Goal: Information Seeking & Learning: Learn about a topic

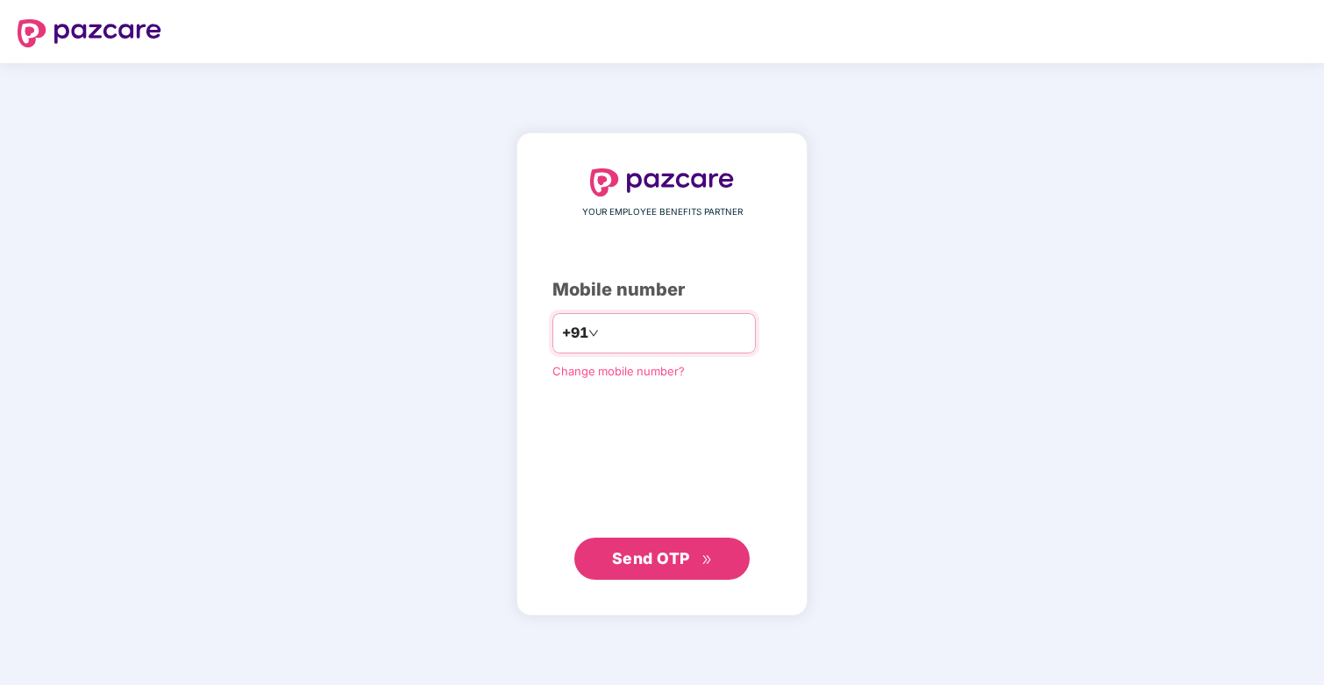
click at [680, 336] on input "number" at bounding box center [674, 333] width 144 height 28
type input "**********"
click at [680, 566] on span "Send OTP" at bounding box center [662, 557] width 101 height 25
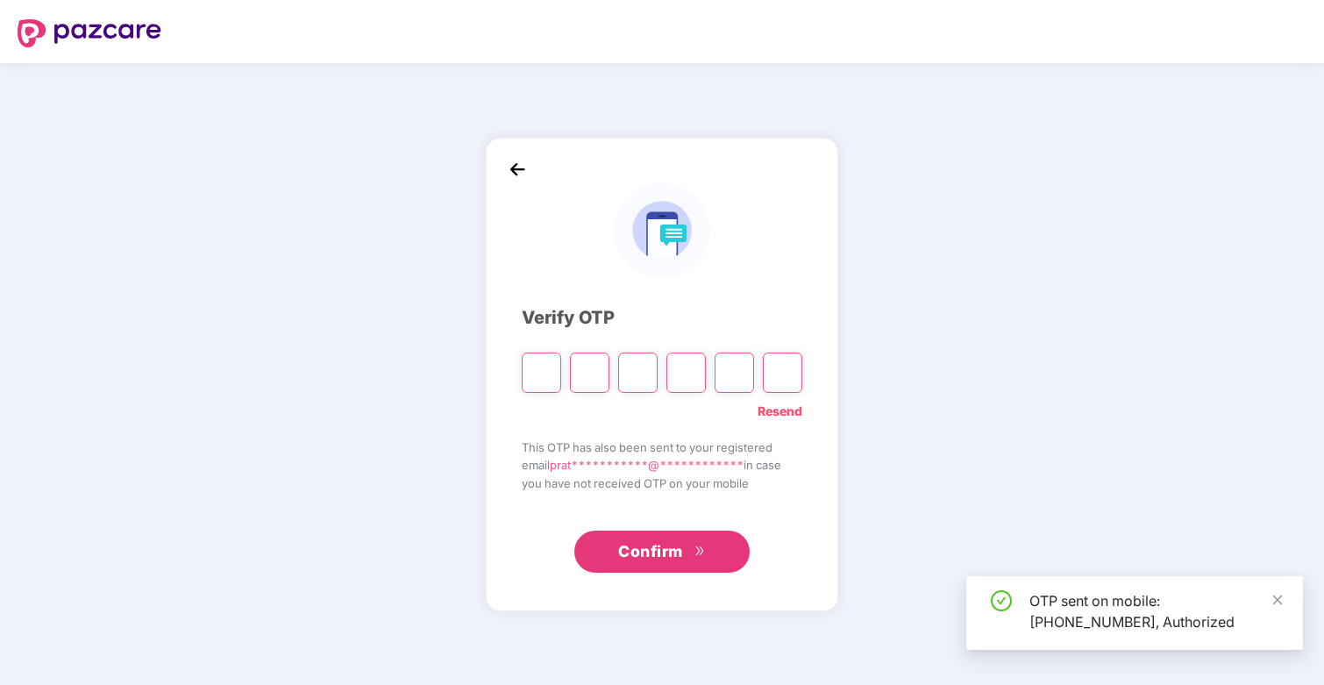
click at [549, 366] on input "Please enter verification code. Digit 1" at bounding box center [541, 372] width 39 height 40
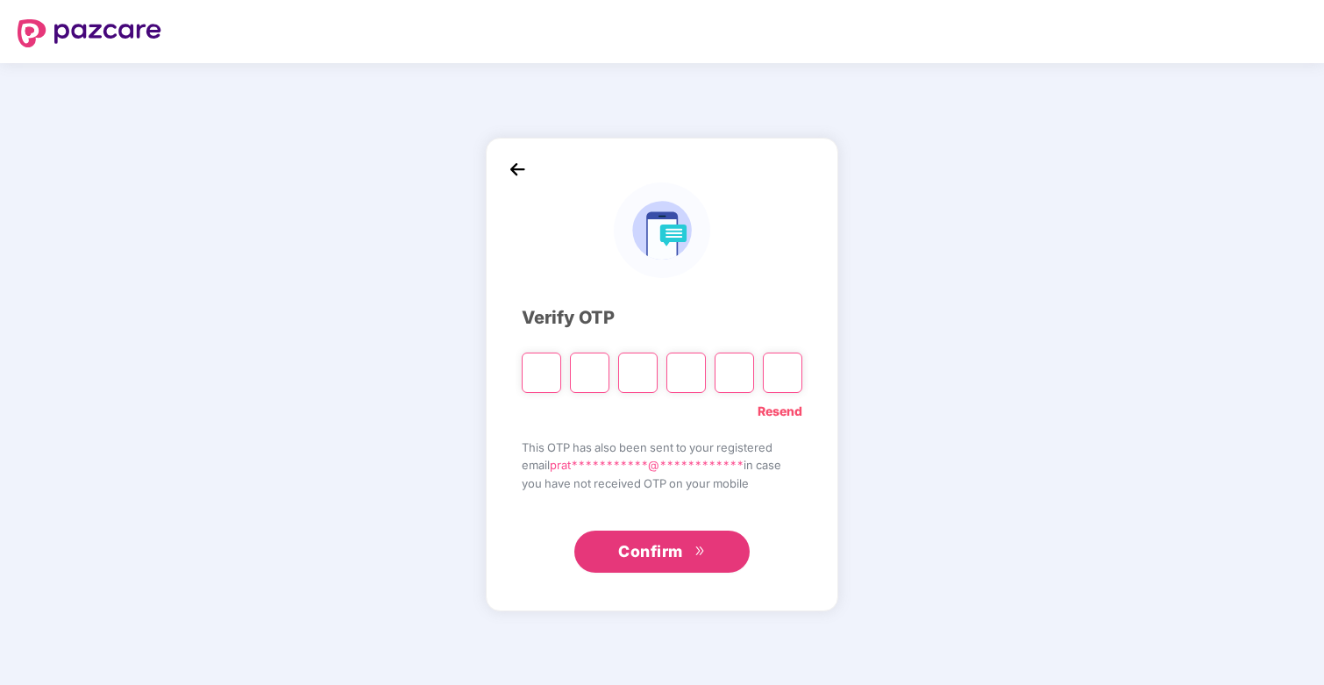
type input "*"
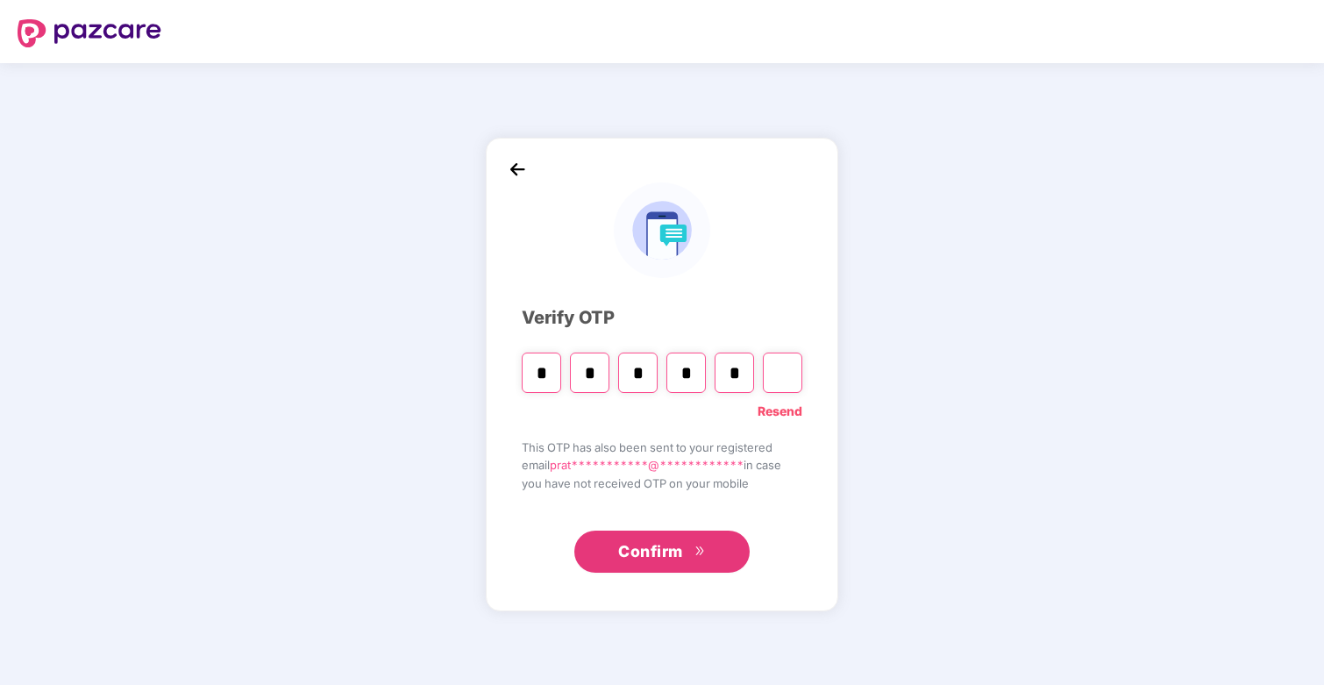
type input "*"
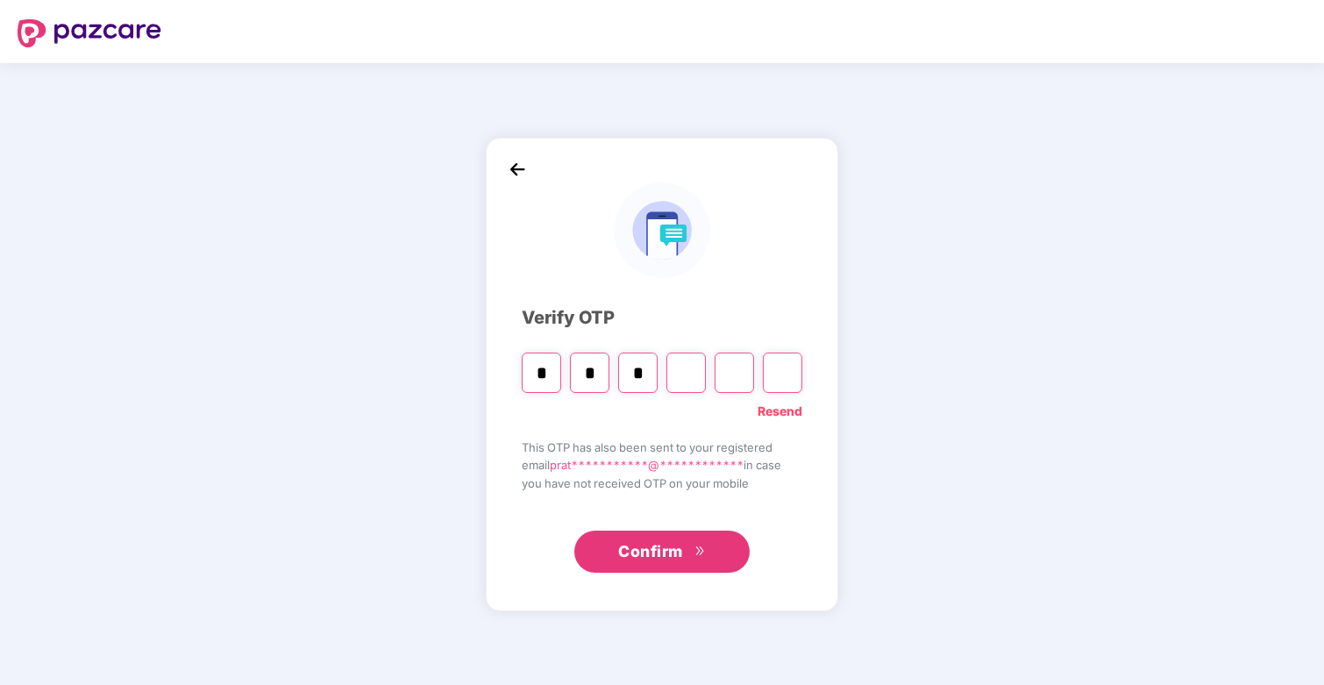
type input "*"
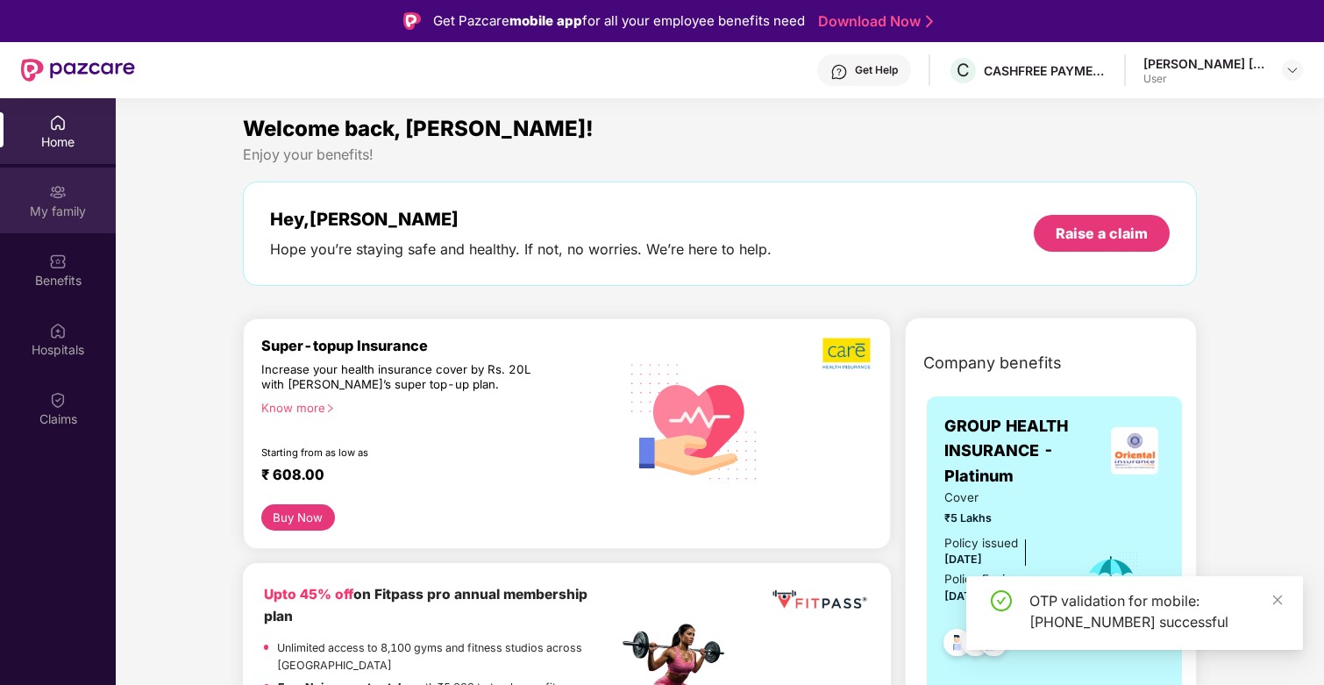
click at [53, 194] on img at bounding box center [58, 192] width 18 height 18
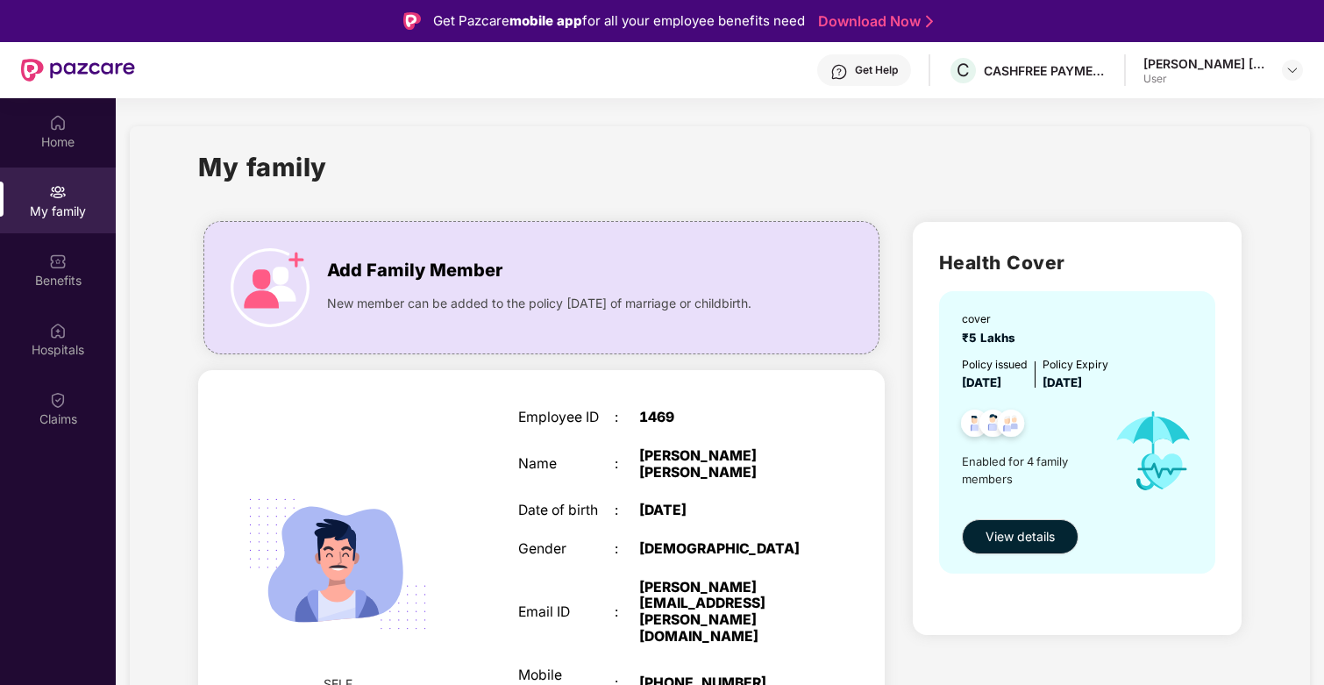
click at [971, 338] on span "₹5 Lakhs" at bounding box center [992, 338] width 61 height 14
click at [1008, 366] on div "Policy issued" at bounding box center [995, 364] width 66 height 17
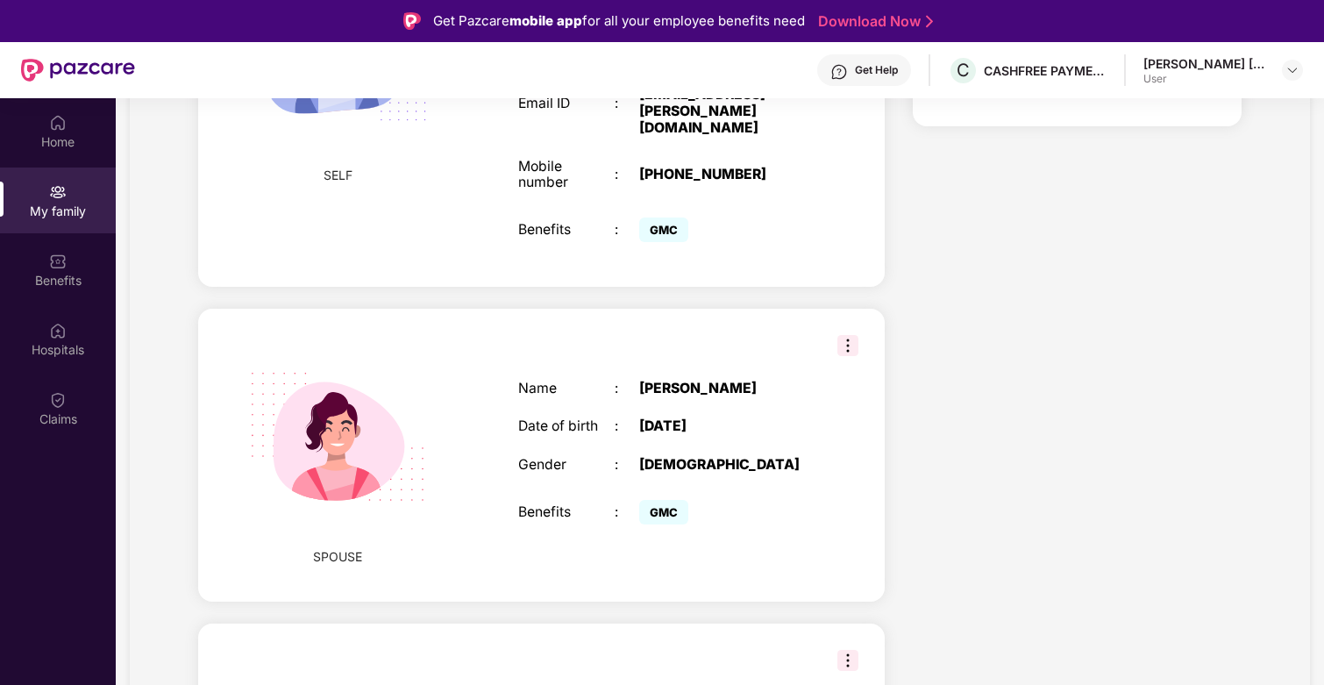
scroll to position [511, 0]
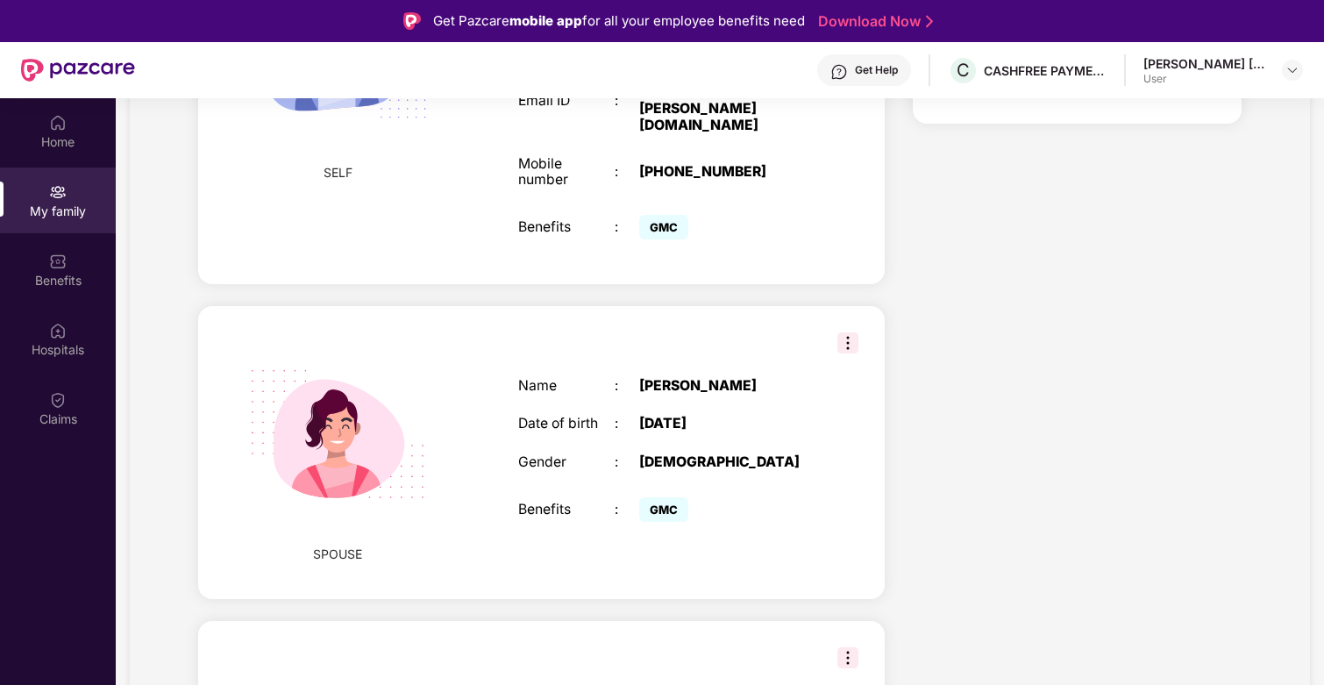
click at [692, 378] on div "[PERSON_NAME]" at bounding box center [723, 386] width 169 height 17
click at [677, 416] on div "[DATE]" at bounding box center [723, 424] width 169 height 17
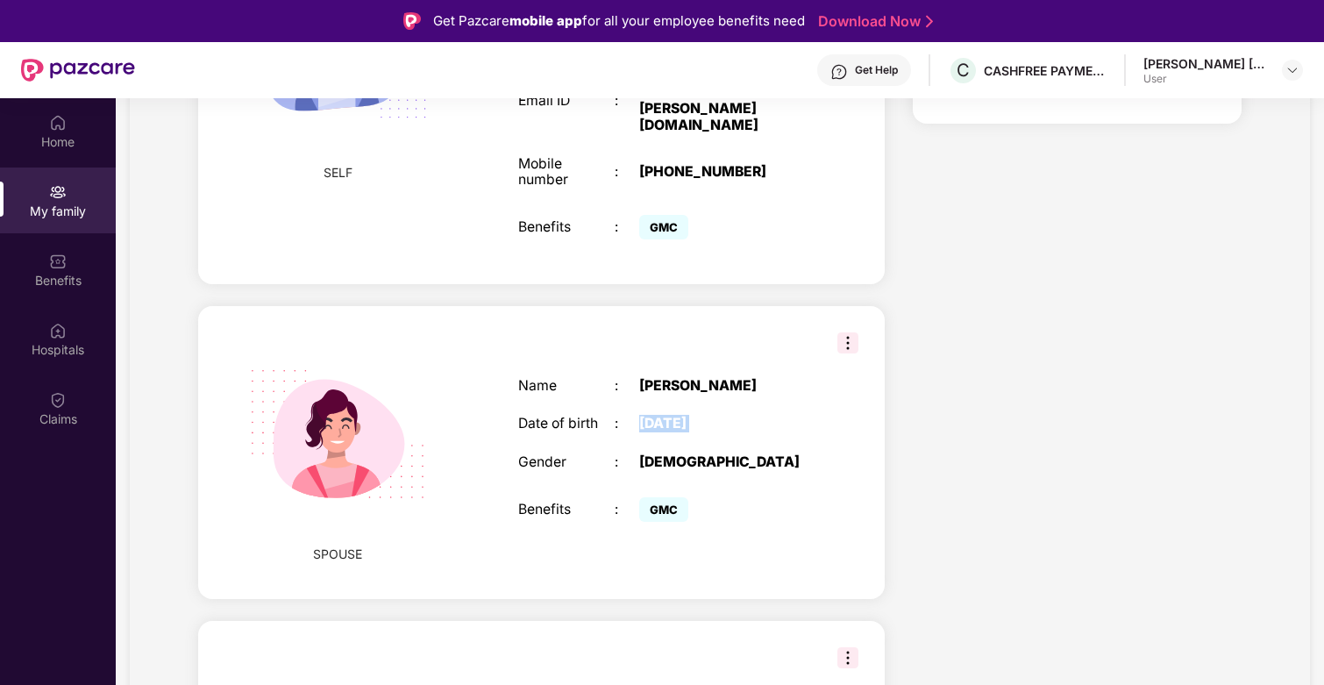
click at [677, 416] on div "[DATE]" at bounding box center [723, 424] width 169 height 17
click at [667, 454] on div "[DEMOGRAPHIC_DATA]" at bounding box center [723, 462] width 169 height 17
click at [327, 545] on span "SPOUSE" at bounding box center [337, 554] width 49 height 19
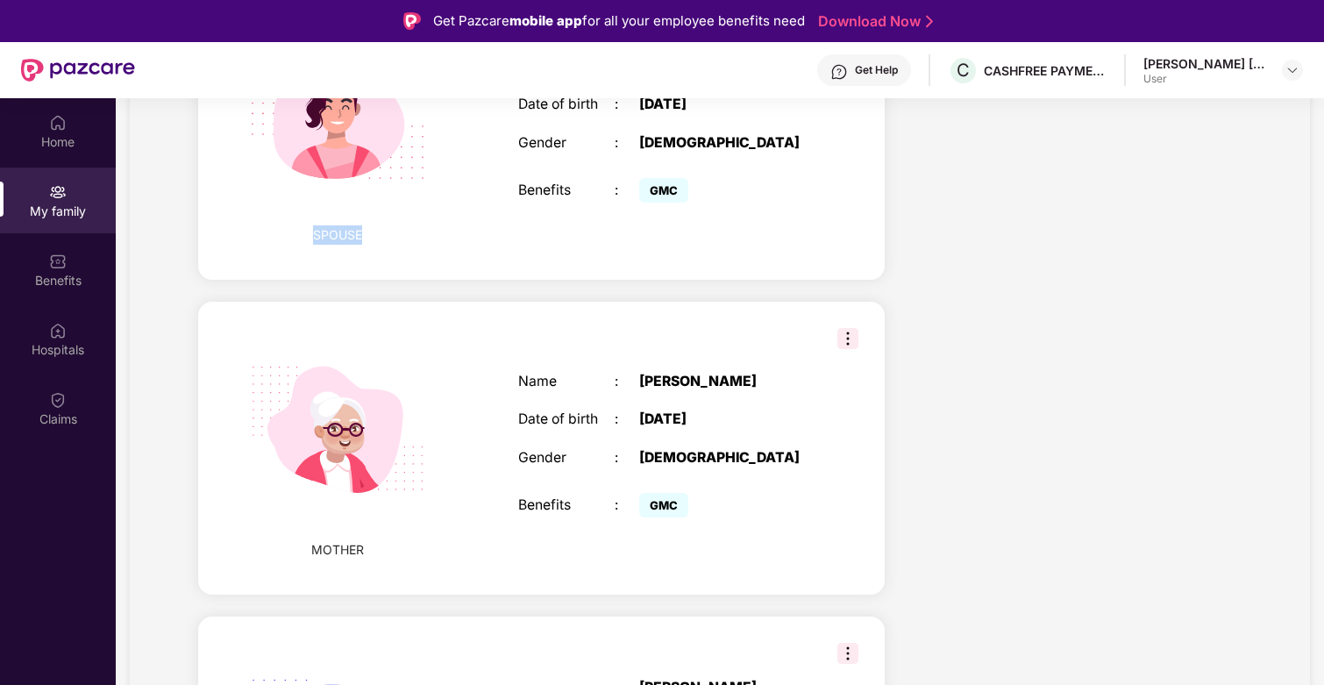
scroll to position [864, 0]
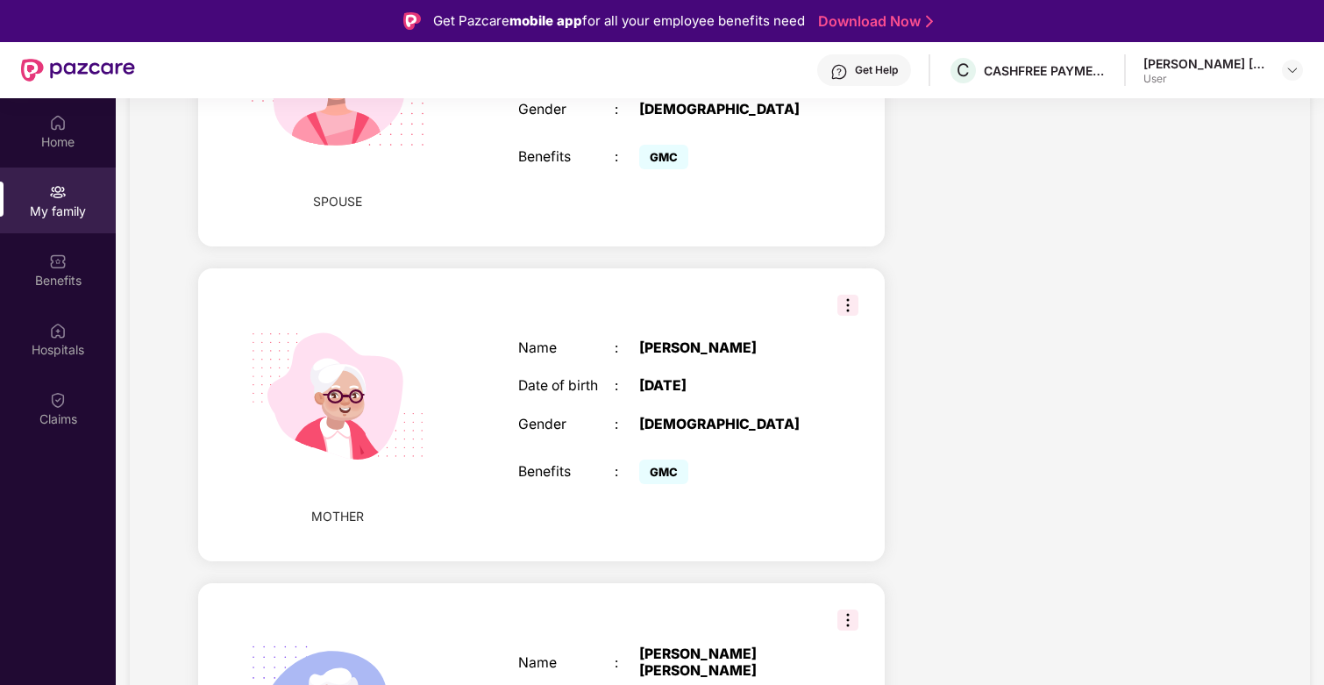
click at [659, 340] on div "[PERSON_NAME]" at bounding box center [723, 348] width 169 height 17
click at [666, 378] on div "[DATE]" at bounding box center [723, 386] width 169 height 17
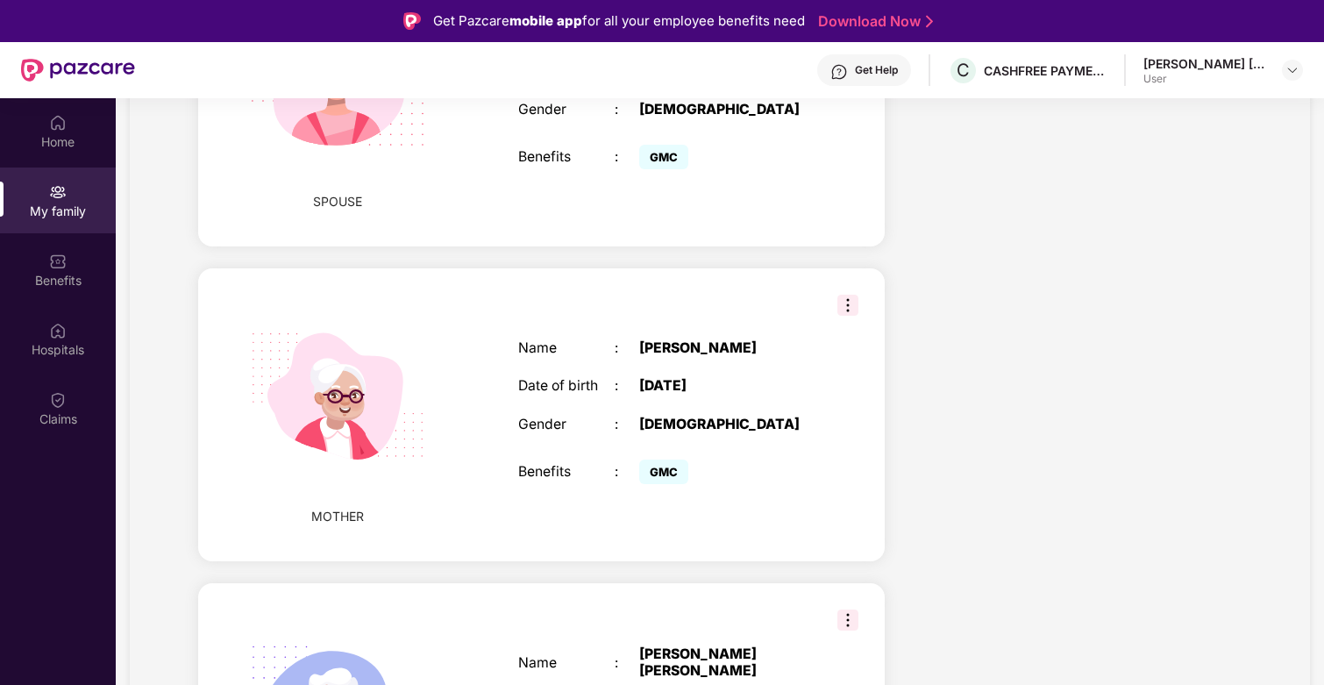
click at [666, 378] on div "[DATE]" at bounding box center [723, 386] width 169 height 17
click at [325, 507] on span "MOTHER" at bounding box center [337, 516] width 53 height 19
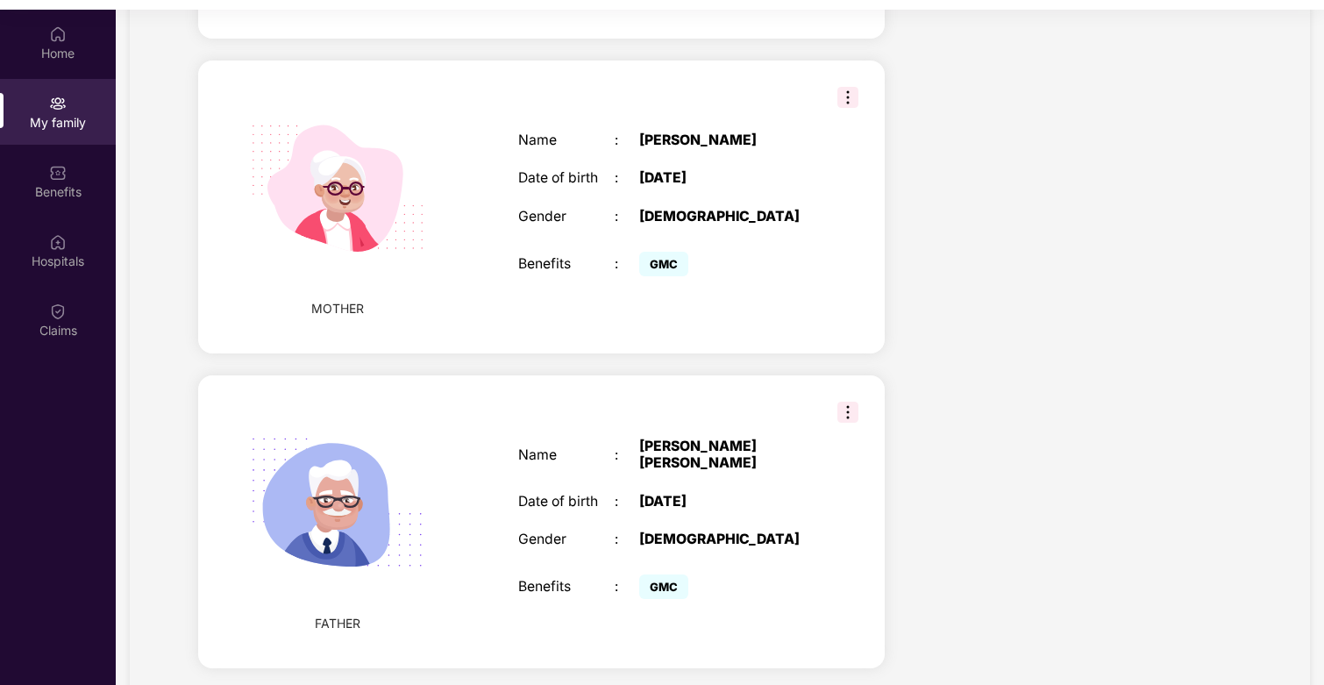
scroll to position [98, 0]
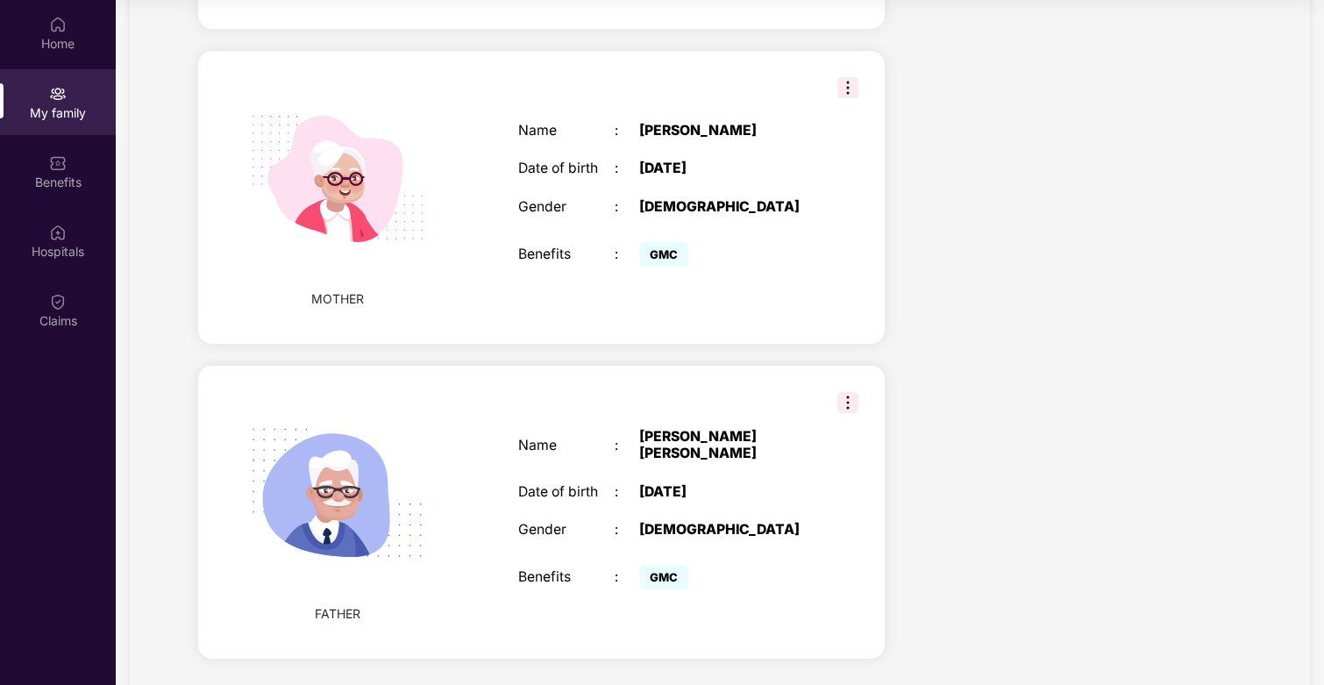
click at [338, 604] on span "FATHER" at bounding box center [338, 613] width 46 height 19
click at [704, 429] on div "[PERSON_NAME] [PERSON_NAME]" at bounding box center [723, 445] width 169 height 32
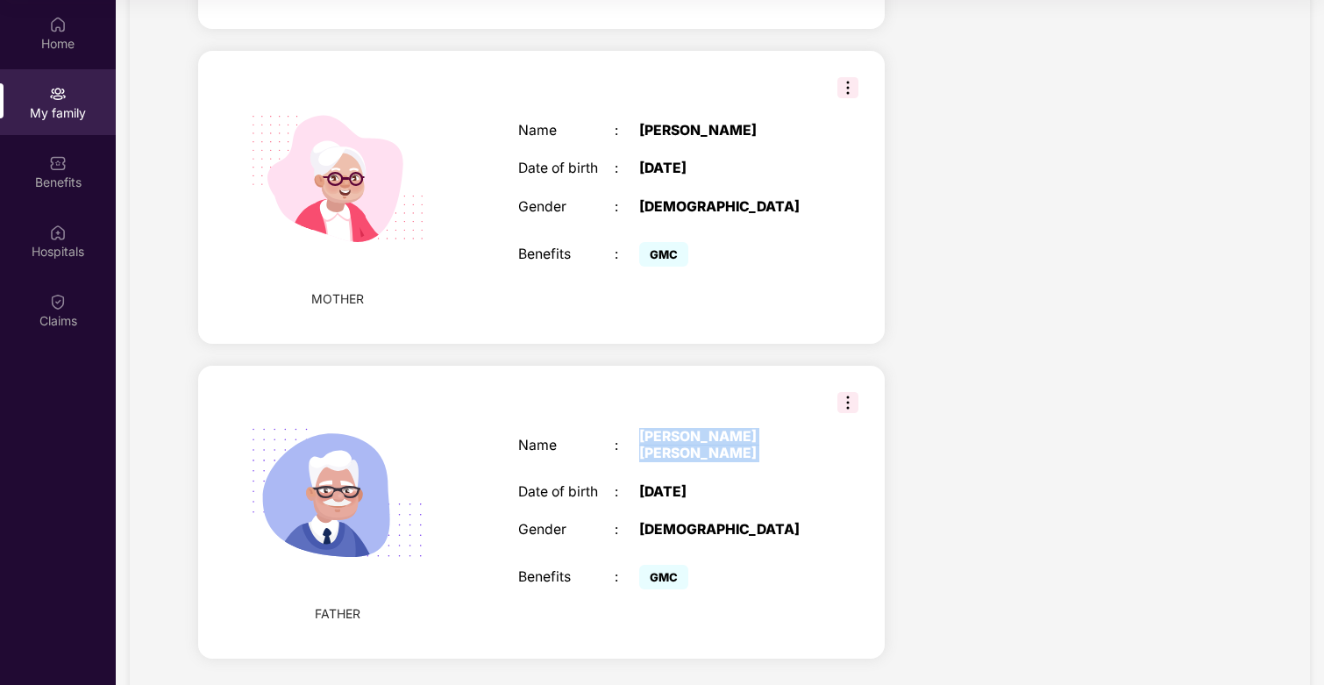
click at [704, 429] on div "[PERSON_NAME] [PERSON_NAME]" at bounding box center [723, 445] width 169 height 32
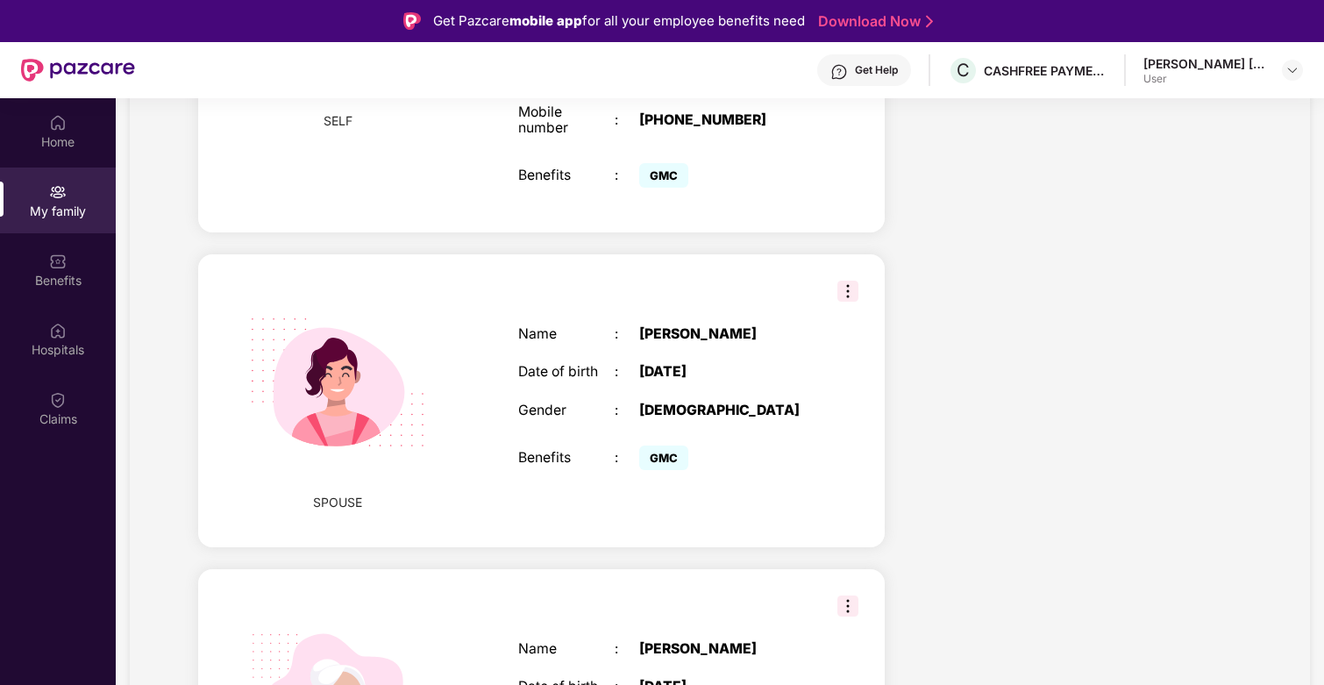
scroll to position [588, 0]
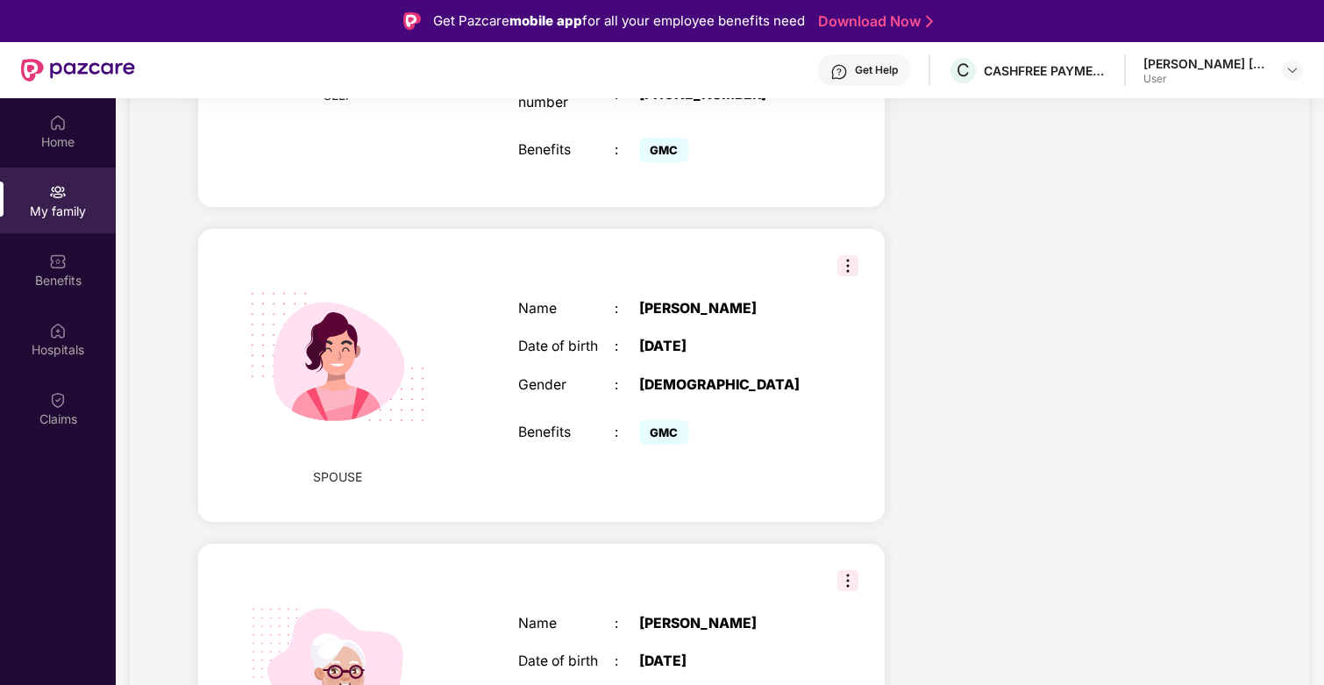
click at [847, 255] on img at bounding box center [847, 265] width 21 height 21
click at [622, 357] on div "Name : [PERSON_NAME] Date of birth : [DEMOGRAPHIC_DATA] Gender : [DEMOGRAPHIC_D…" at bounding box center [663, 375] width 325 height 193
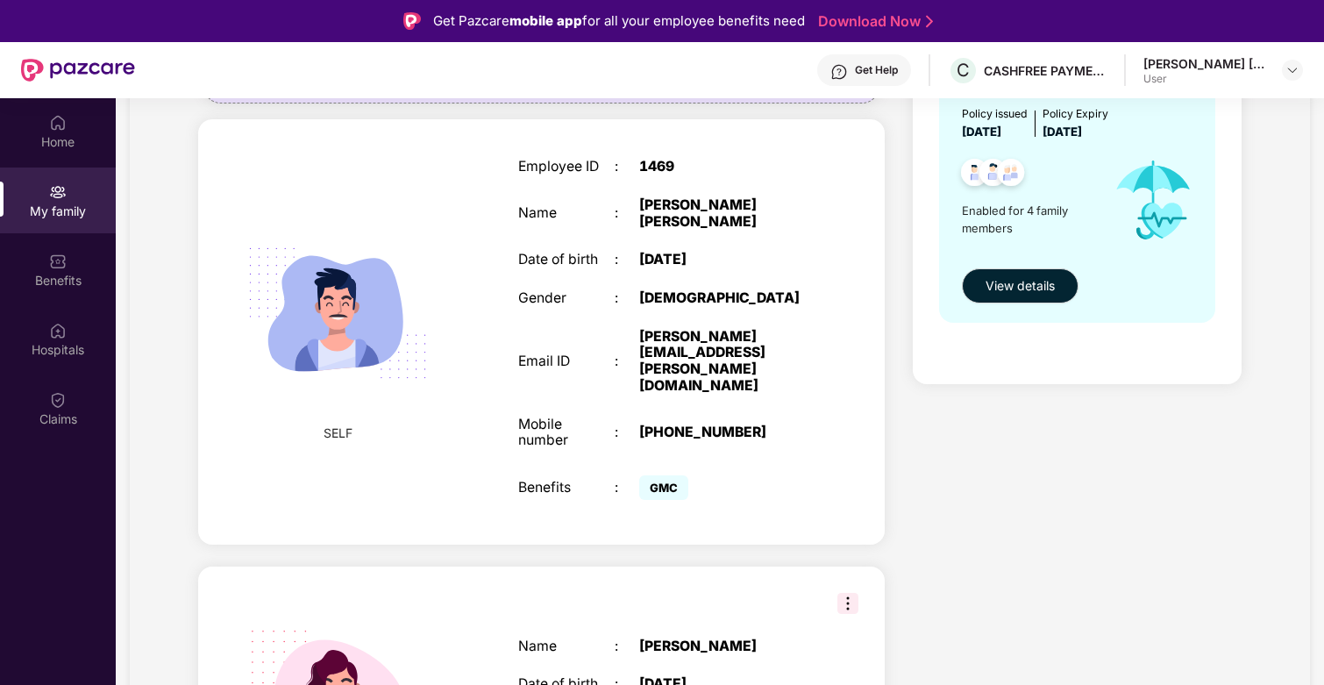
scroll to position [0, 0]
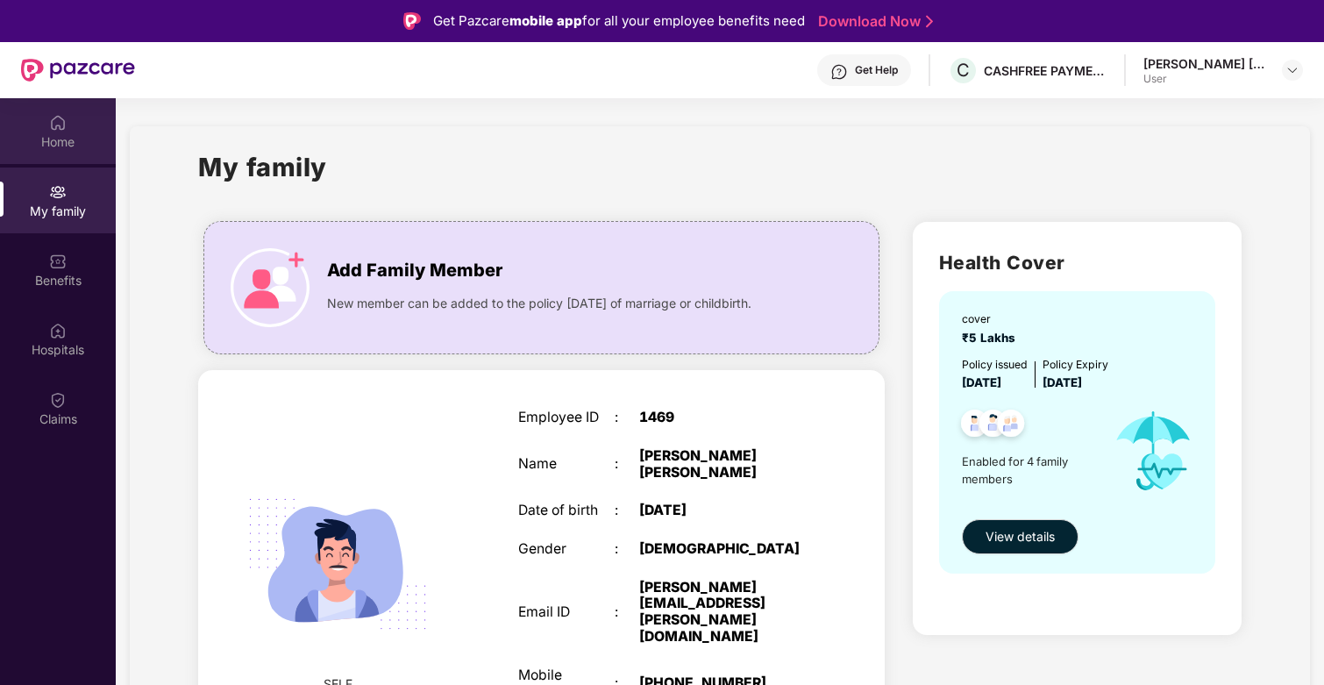
click at [60, 156] on div "Home" at bounding box center [58, 131] width 116 height 66
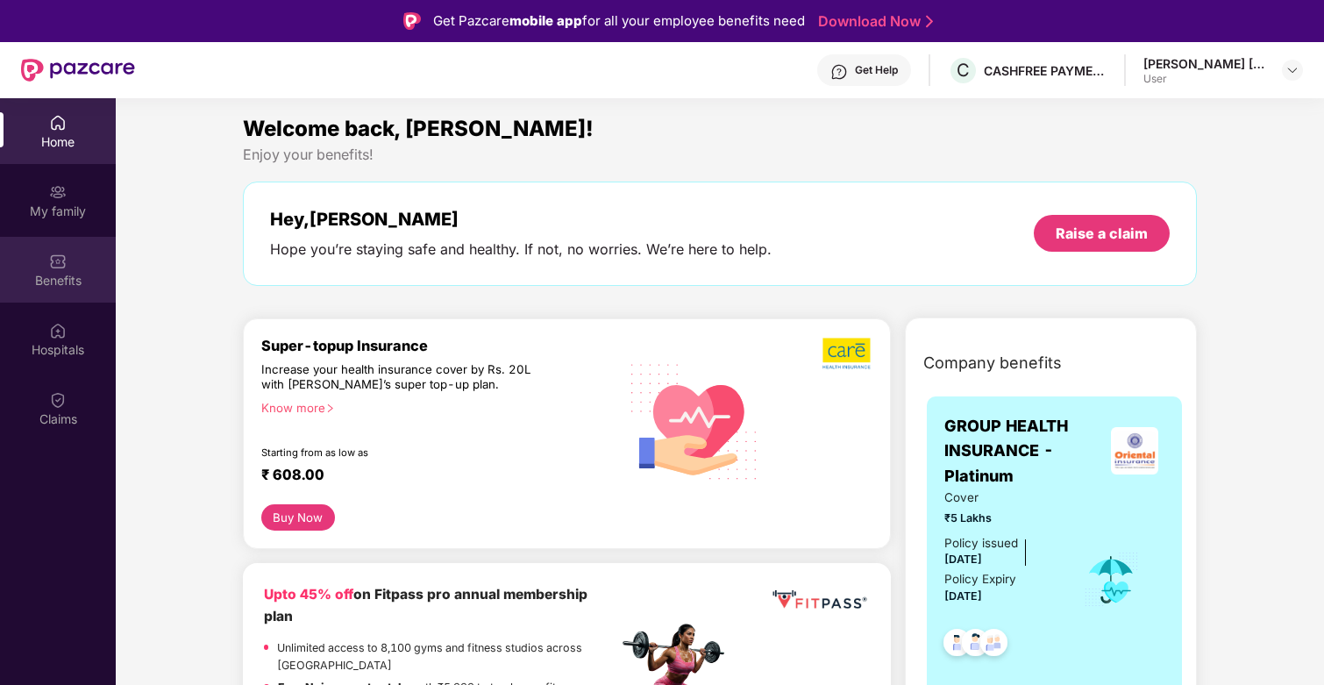
click at [65, 259] on img at bounding box center [58, 262] width 18 height 18
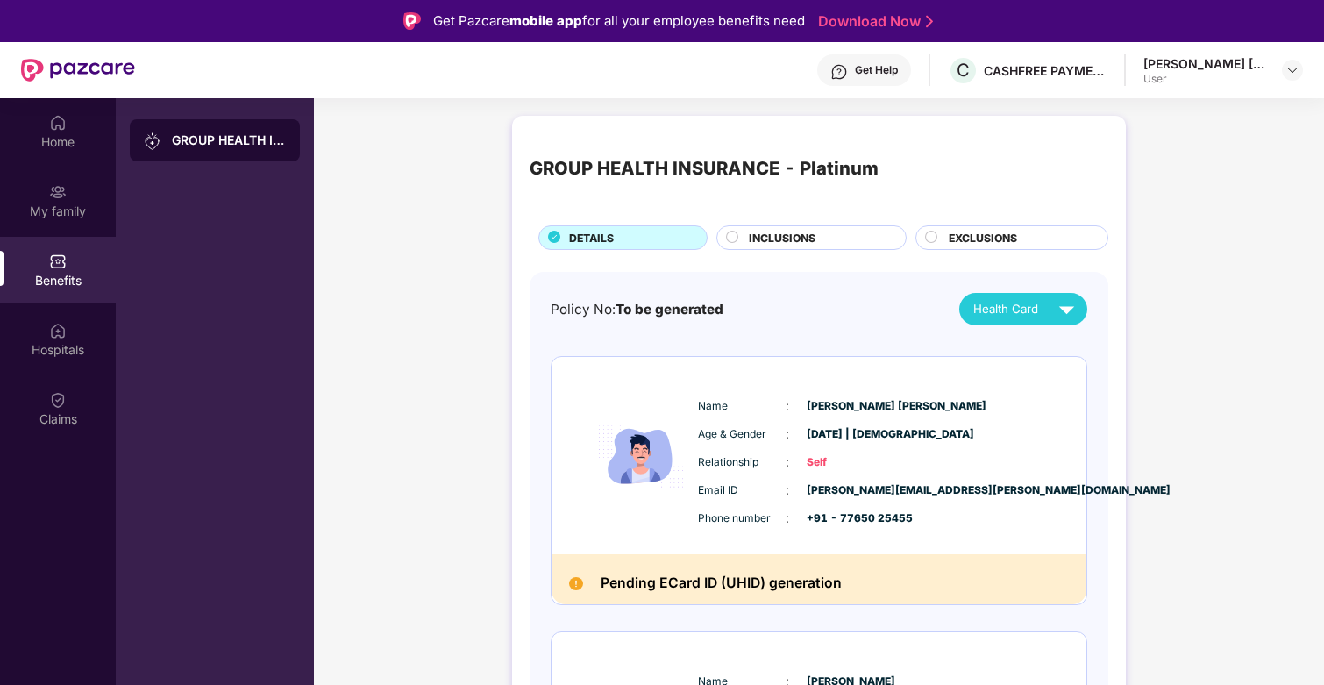
click at [809, 239] on span "INCLUSIONS" at bounding box center [782, 238] width 67 height 17
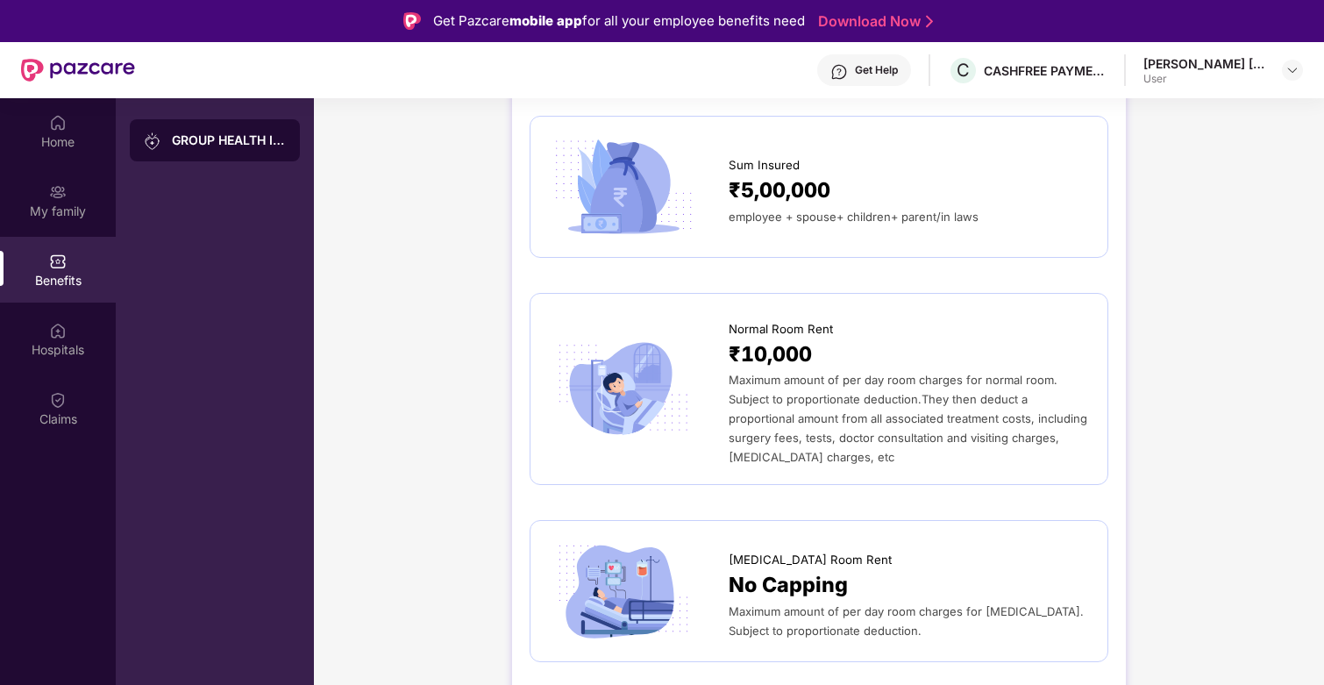
scroll to position [174, 0]
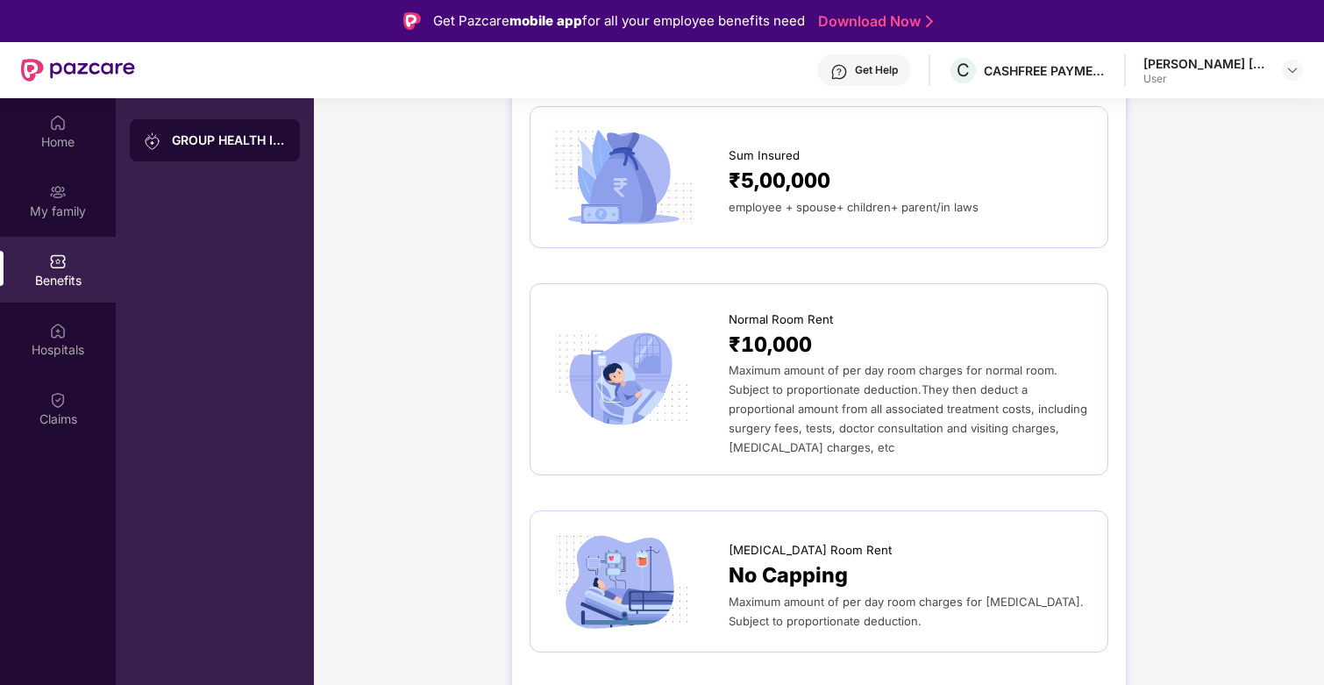
click at [813, 391] on span "Maximum amount of per day room charges for normal room. Subject to proportionat…" at bounding box center [908, 408] width 359 height 91
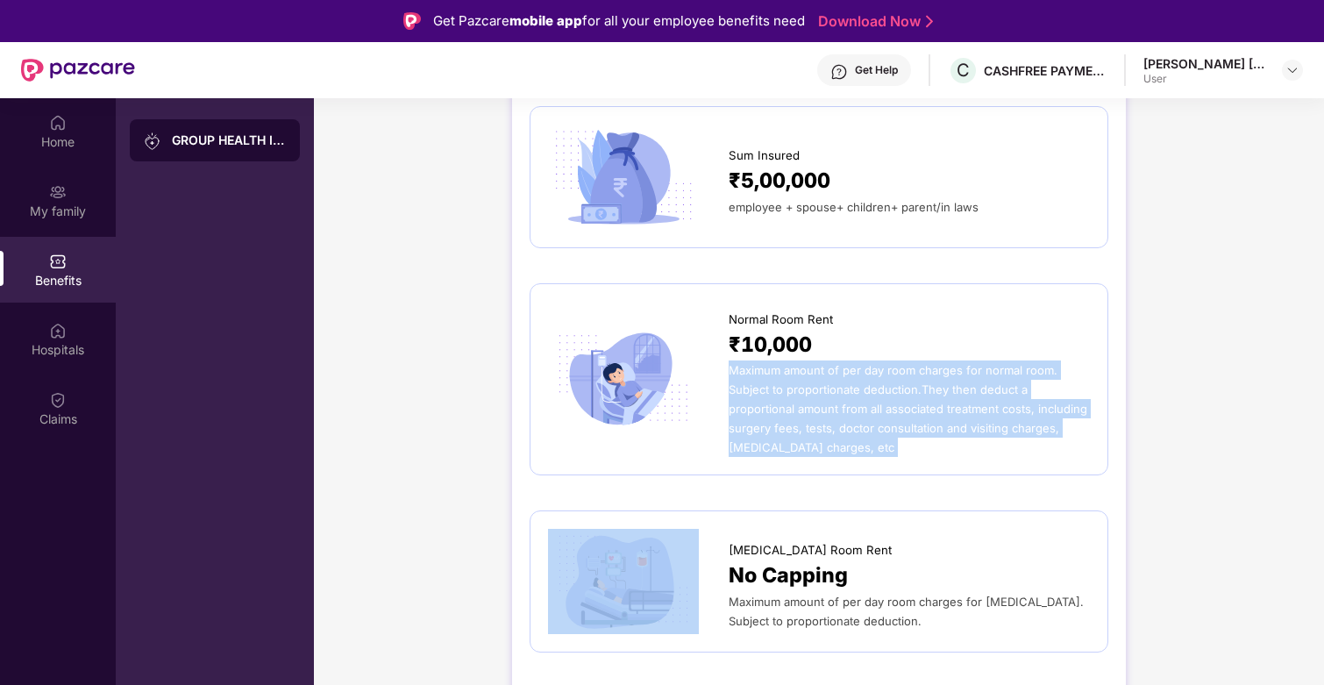
click at [813, 391] on span "Maximum amount of per day room charges for normal room. Subject to proportionat…" at bounding box center [908, 408] width 359 height 91
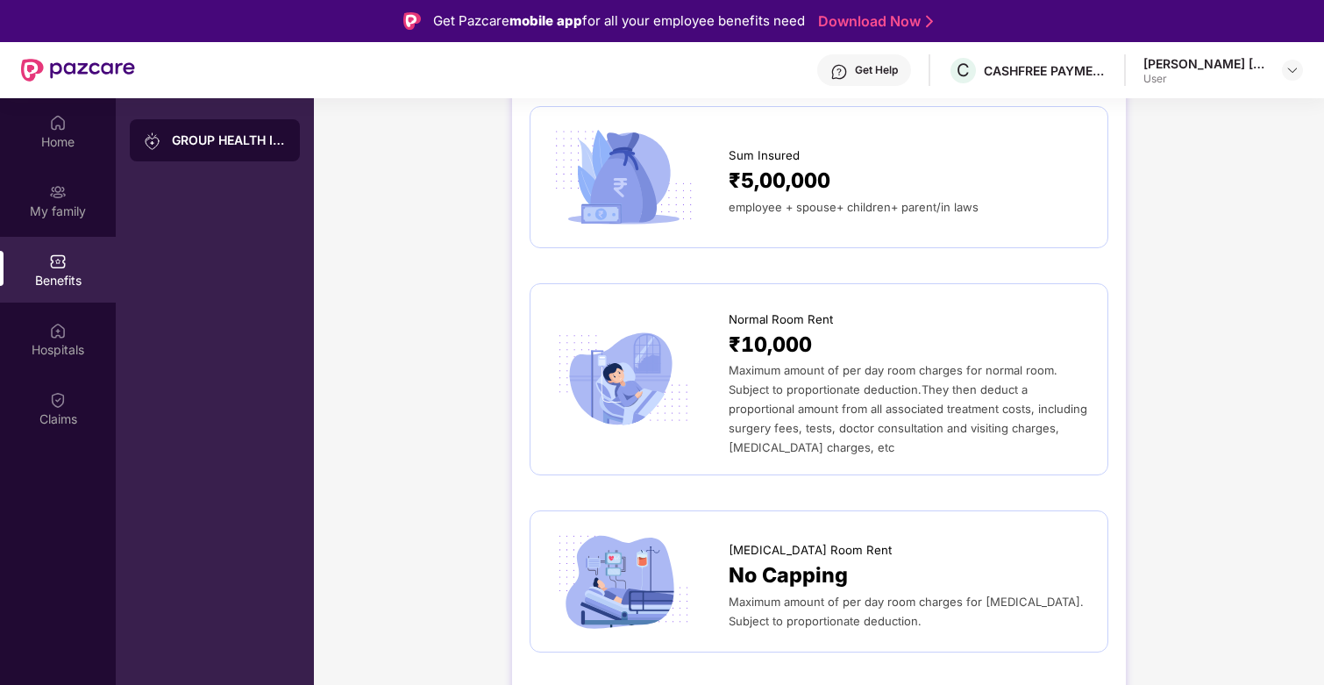
click at [813, 391] on span "Maximum amount of per day room charges for normal room. Subject to proportionat…" at bounding box center [908, 408] width 359 height 91
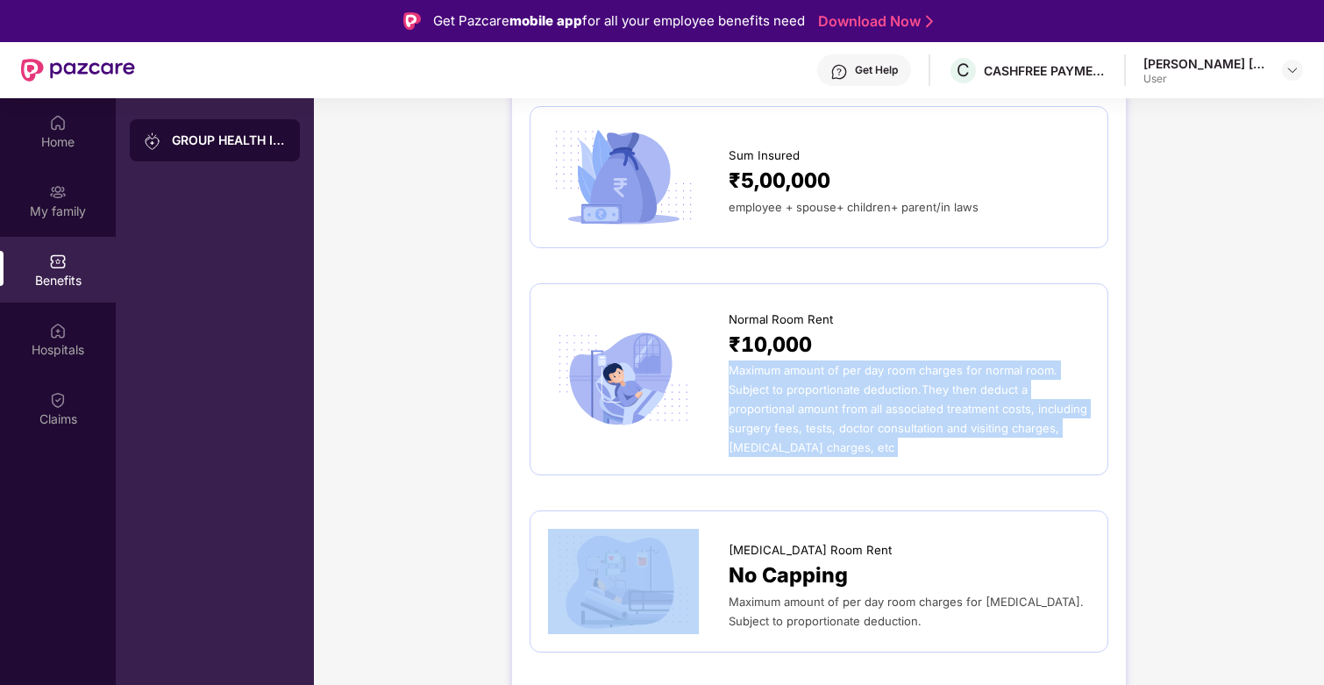
click at [813, 391] on span "Maximum amount of per day room charges for normal room. Subject to proportionat…" at bounding box center [908, 408] width 359 height 91
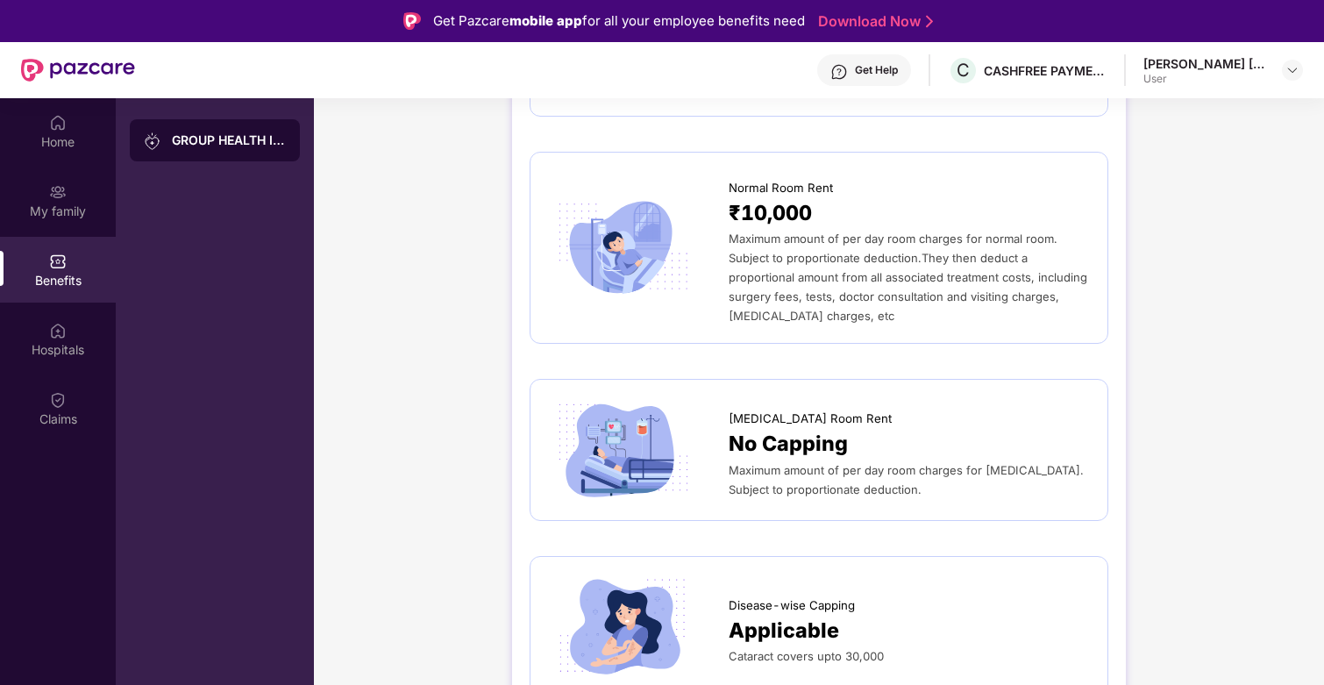
scroll to position [279, 0]
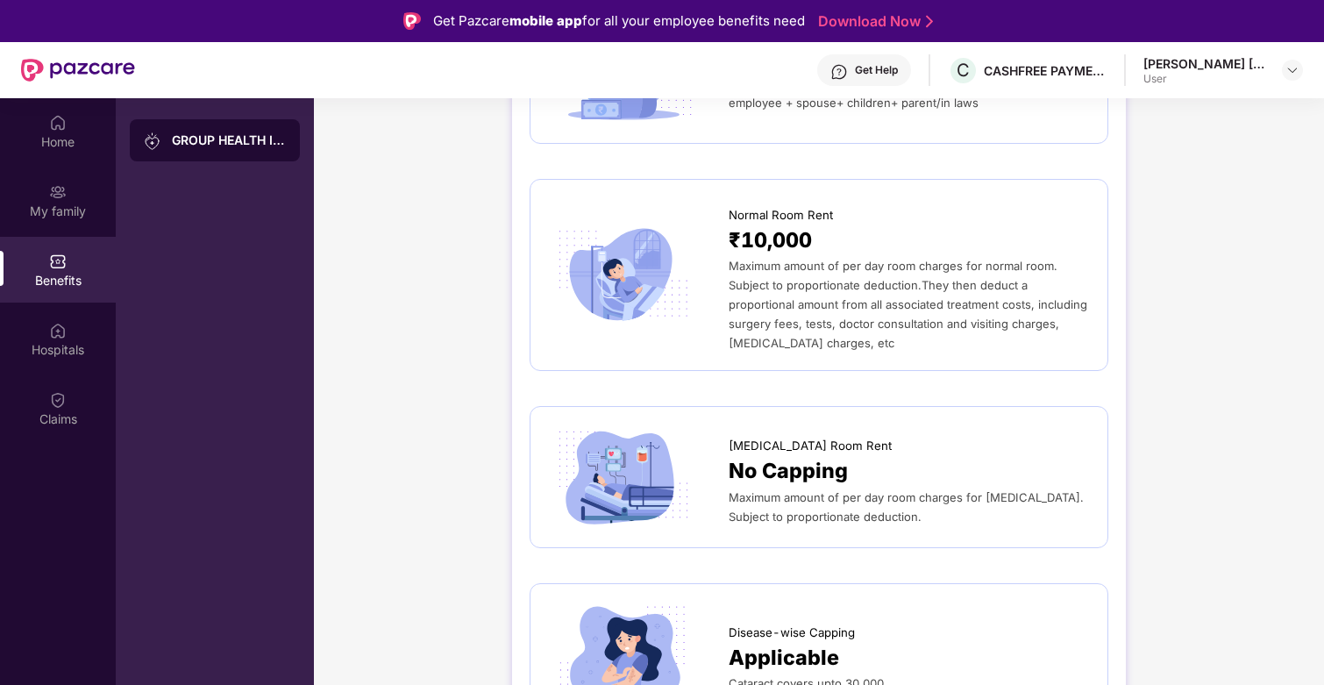
click at [879, 305] on span "Maximum amount of per day room charges for normal room. Subject to proportionat…" at bounding box center [908, 304] width 359 height 91
click at [873, 305] on span "Maximum amount of per day room charges for normal room. Subject to proportionat…" at bounding box center [908, 304] width 359 height 91
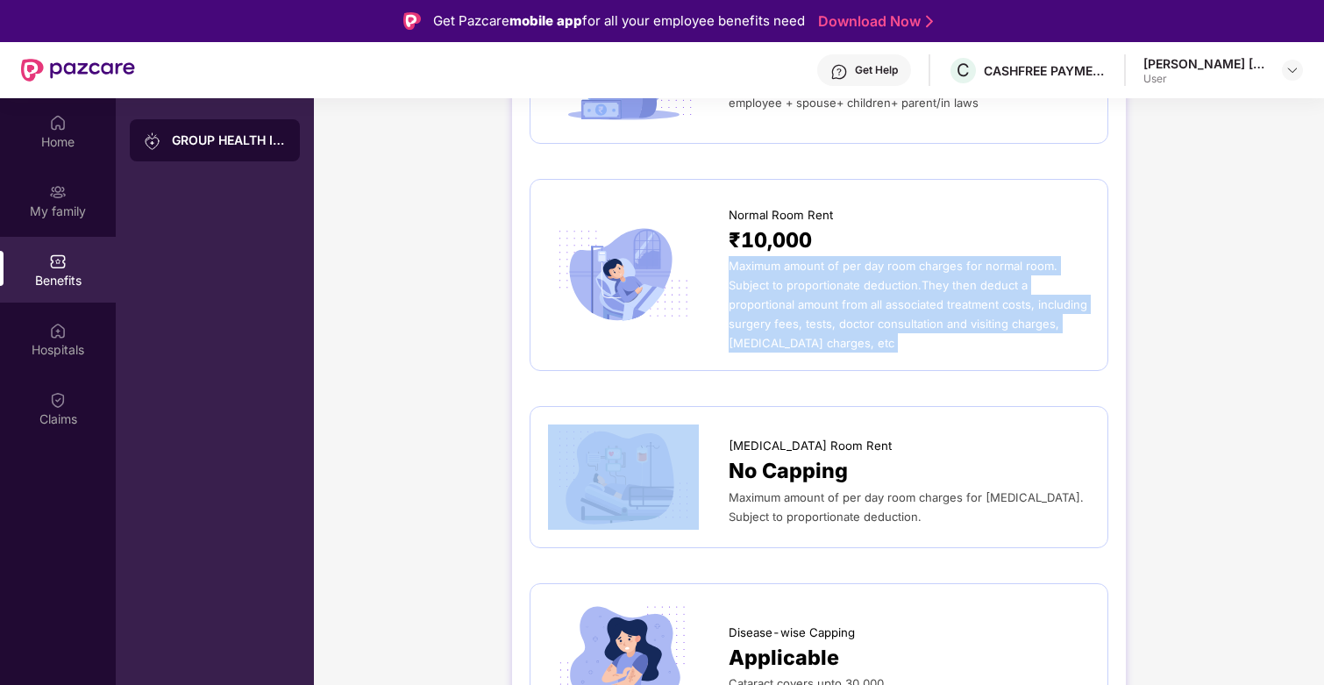
click at [873, 305] on span "Maximum amount of per day room charges for normal room. Subject to proportionat…" at bounding box center [908, 304] width 359 height 91
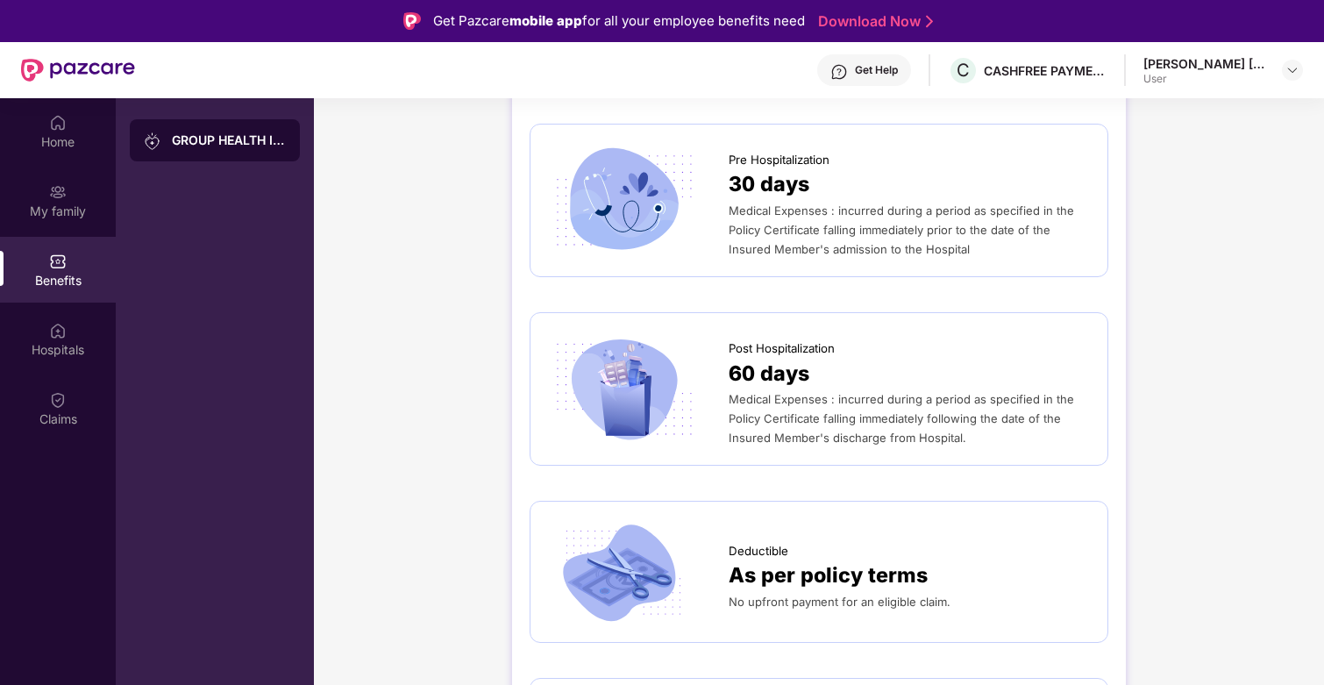
scroll to position [888, 0]
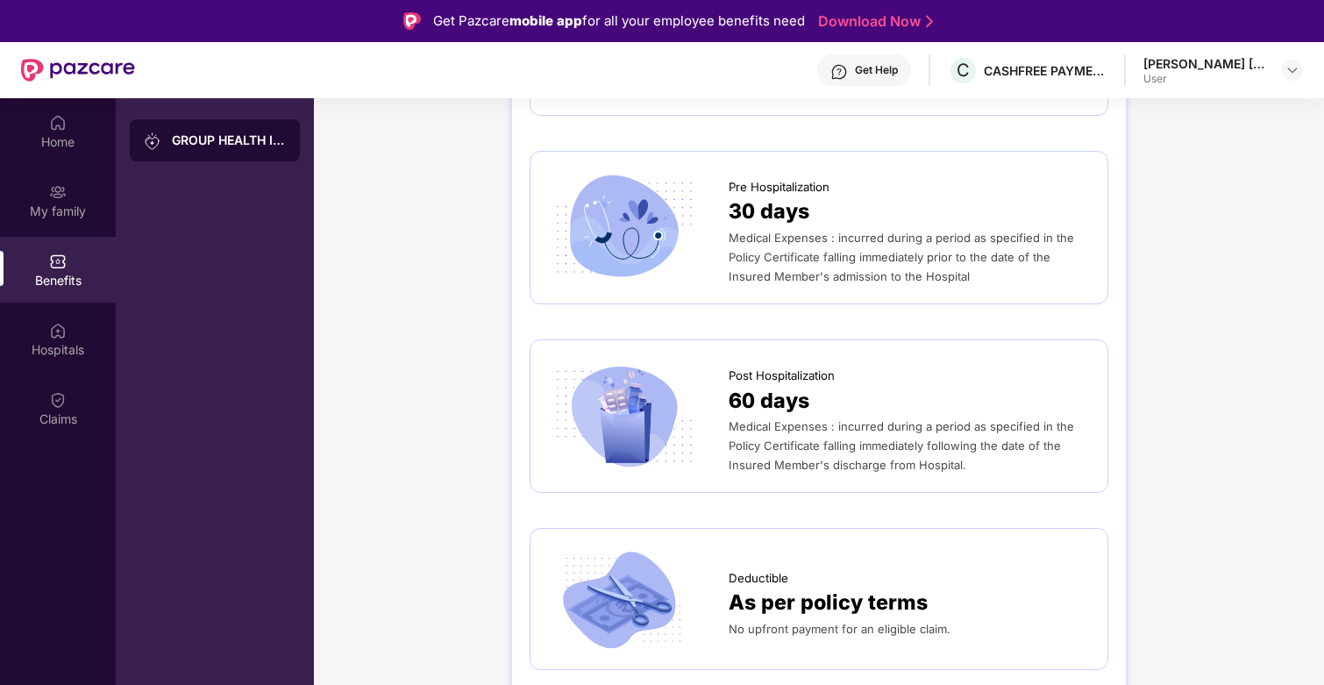
click at [857, 256] on span "Medical Expenses : incurred during a period as specified in the Policy Certific…" at bounding box center [901, 257] width 345 height 53
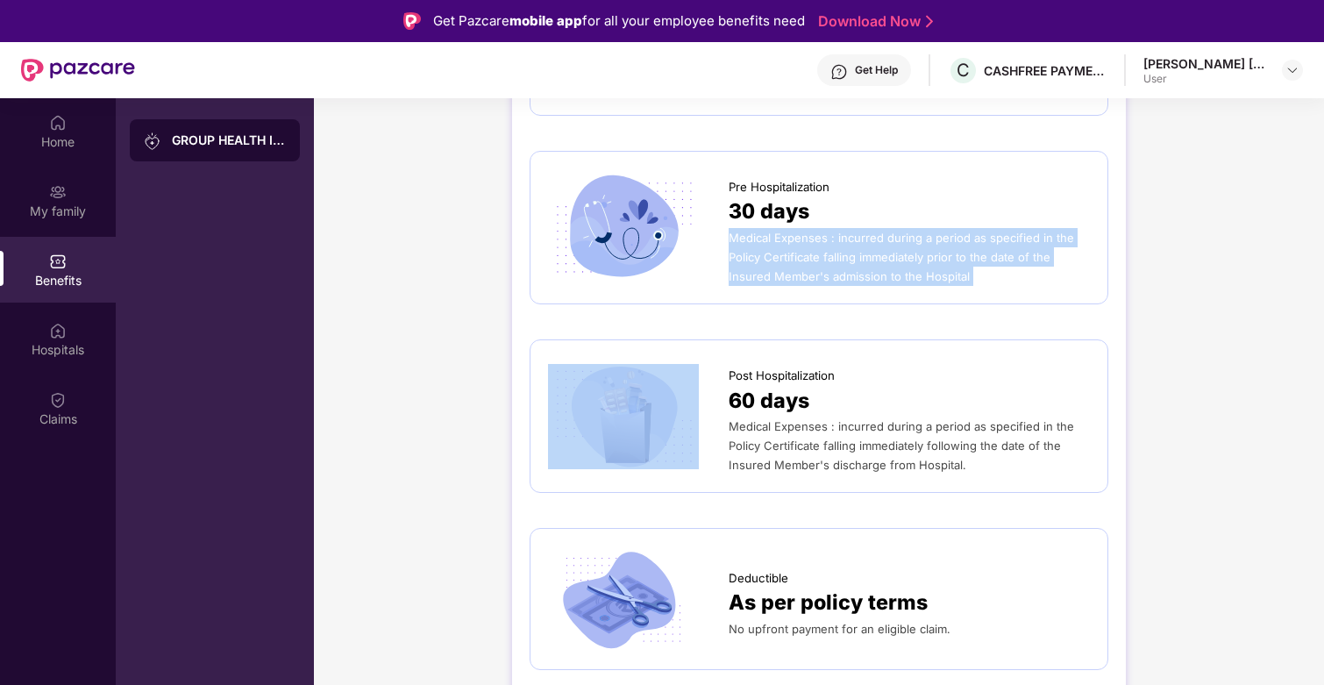
click at [857, 256] on span "Medical Expenses : incurred during a period as specified in the Policy Certific…" at bounding box center [901, 257] width 345 height 53
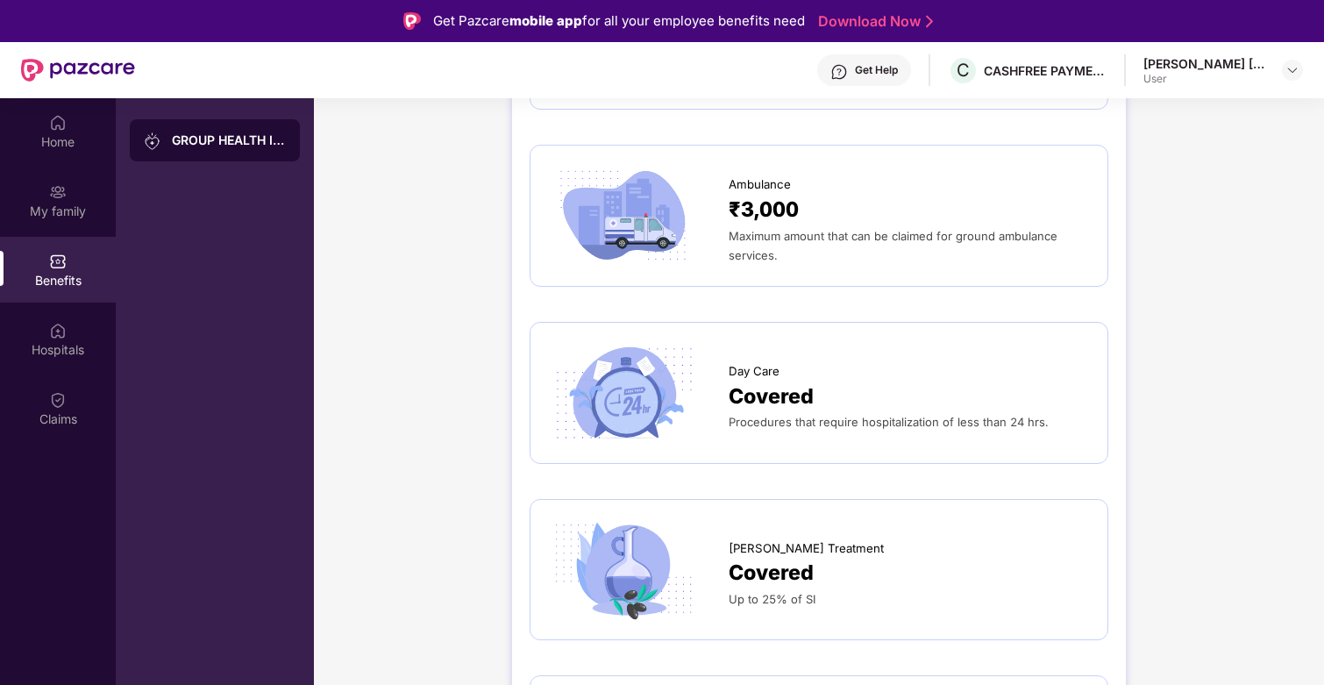
scroll to position [1435, 0]
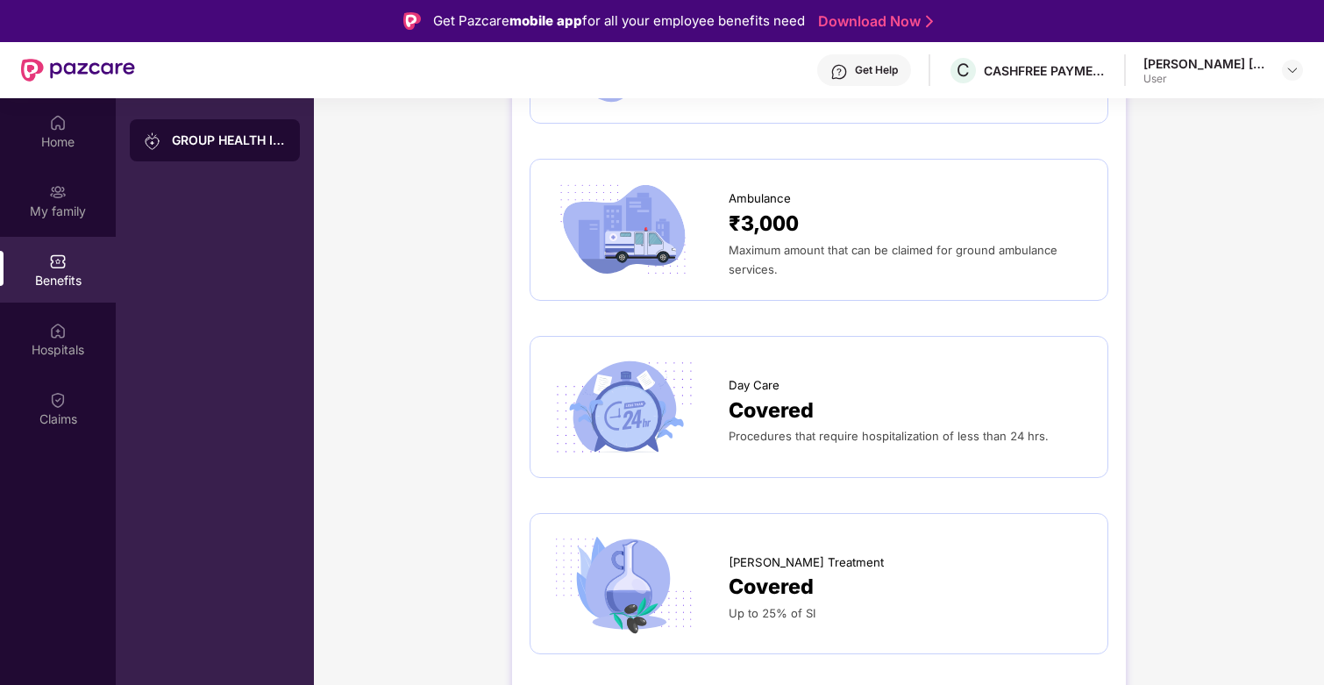
click at [857, 256] on span "Maximum amount that can be claimed for ground ambulance services." at bounding box center [893, 259] width 329 height 33
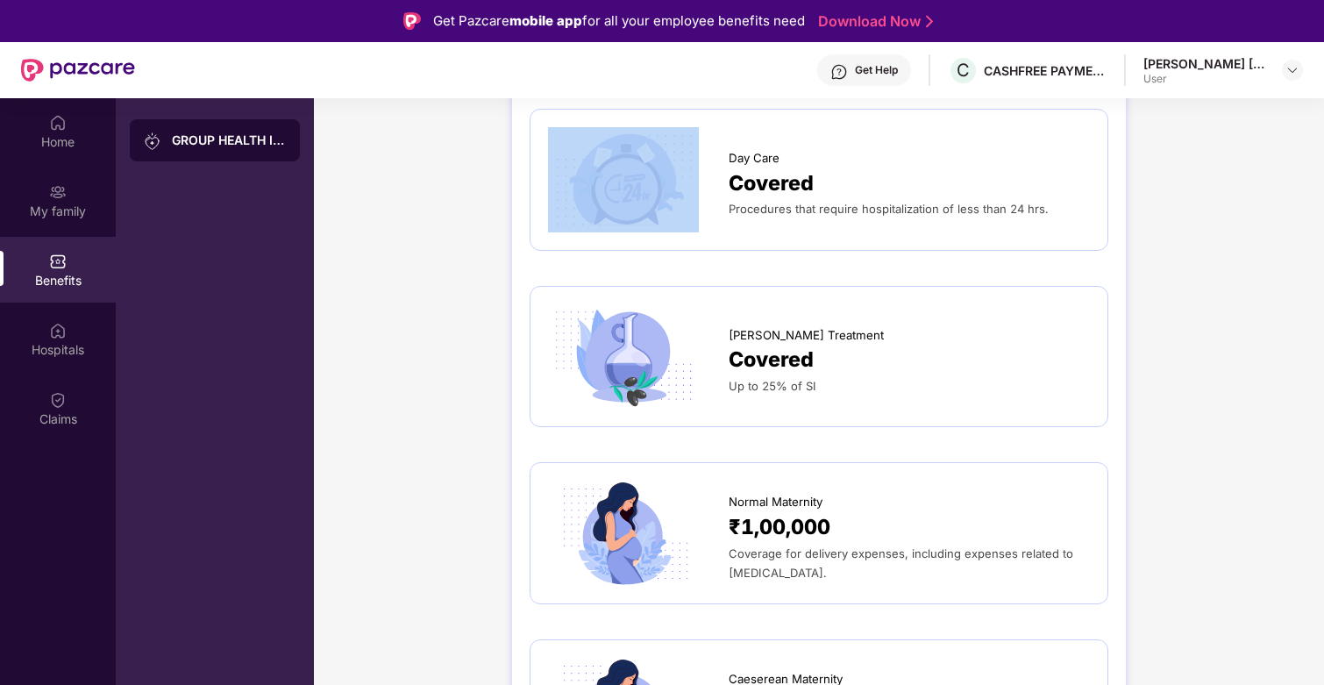
scroll to position [1615, 0]
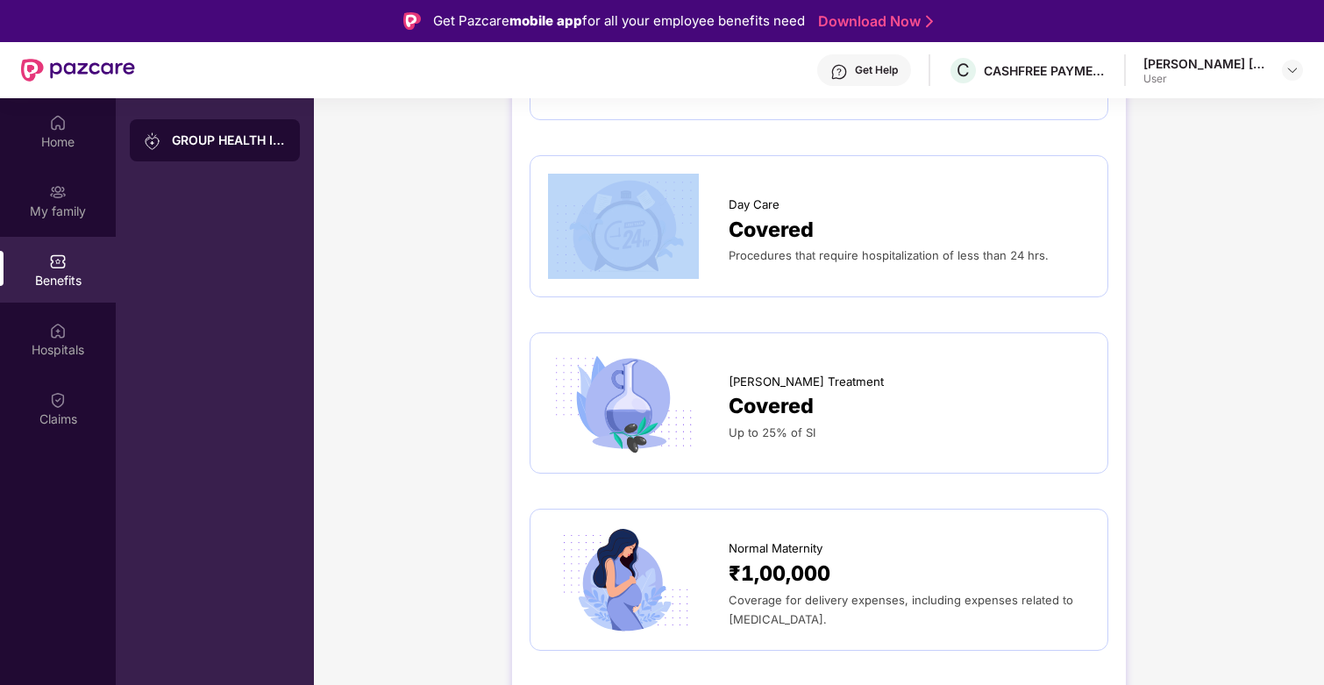
click at [857, 256] on span "Procedures that require hospitalization of less than 24 hrs." at bounding box center [889, 255] width 320 height 14
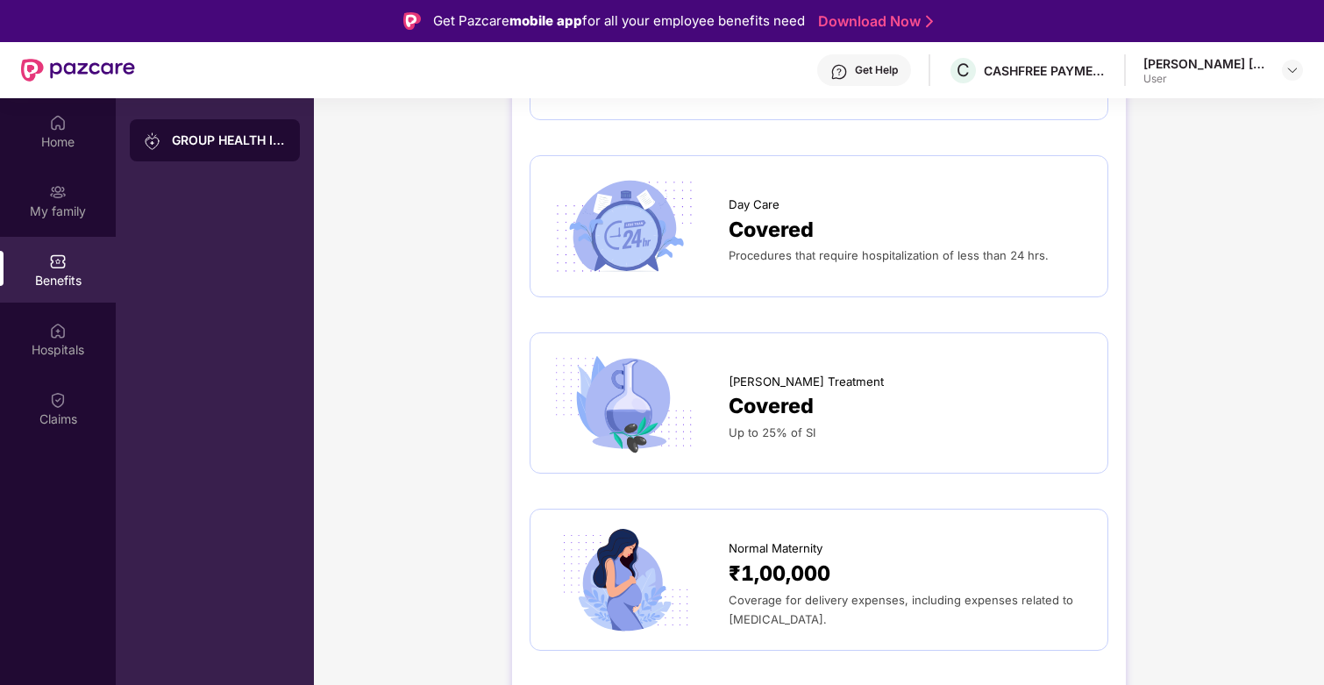
click at [857, 256] on span "Procedures that require hospitalization of less than 24 hrs." at bounding box center [889, 255] width 320 height 14
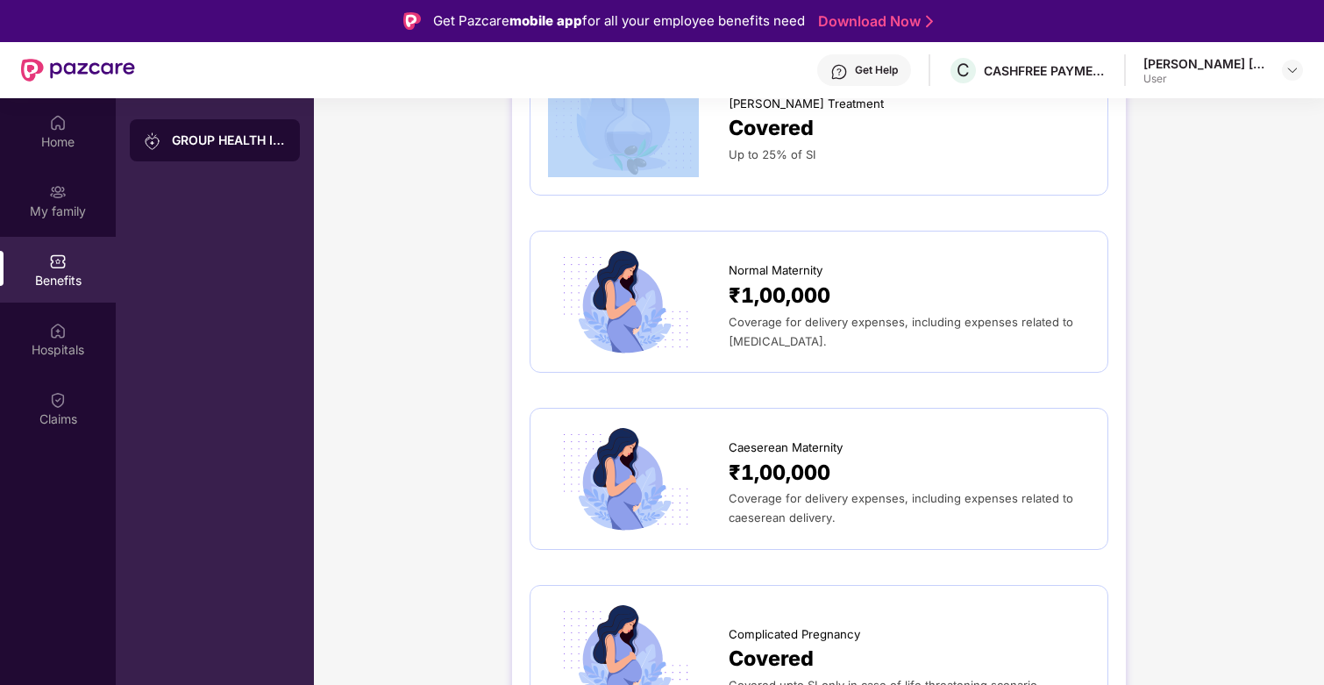
scroll to position [1860, 0]
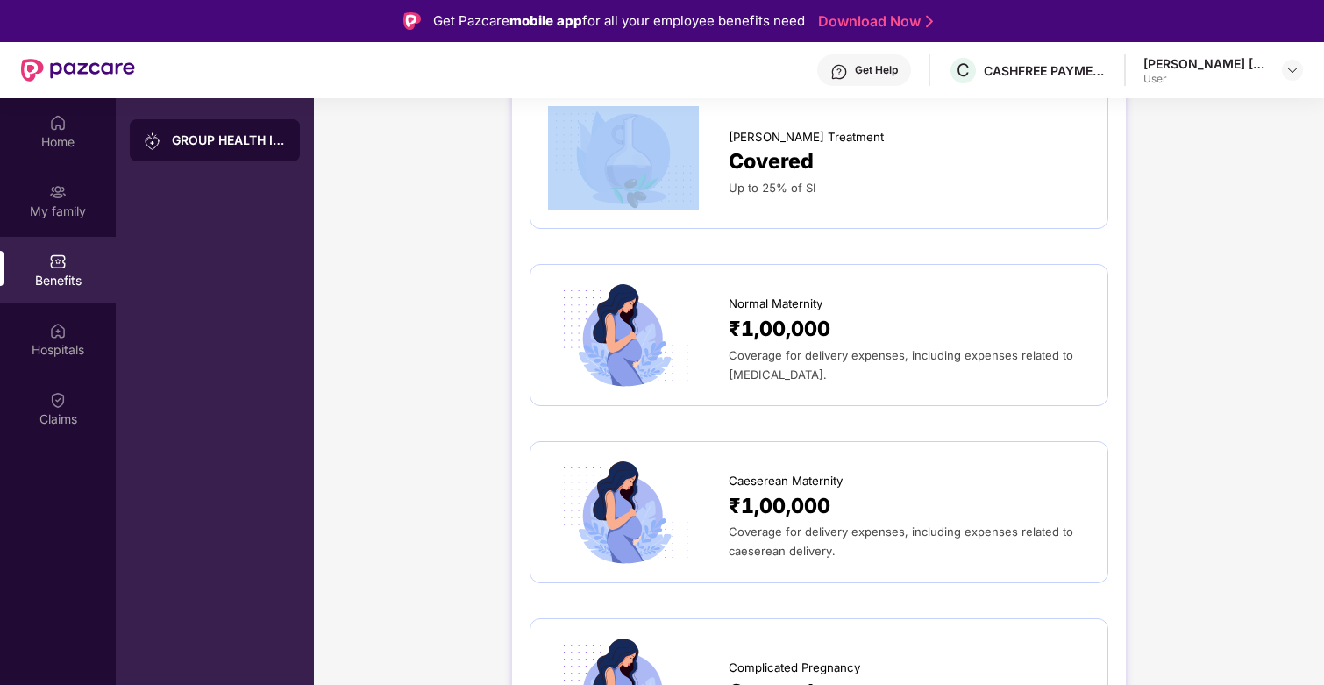
click at [778, 196] on div "Up to 25% of SI" at bounding box center [909, 187] width 361 height 19
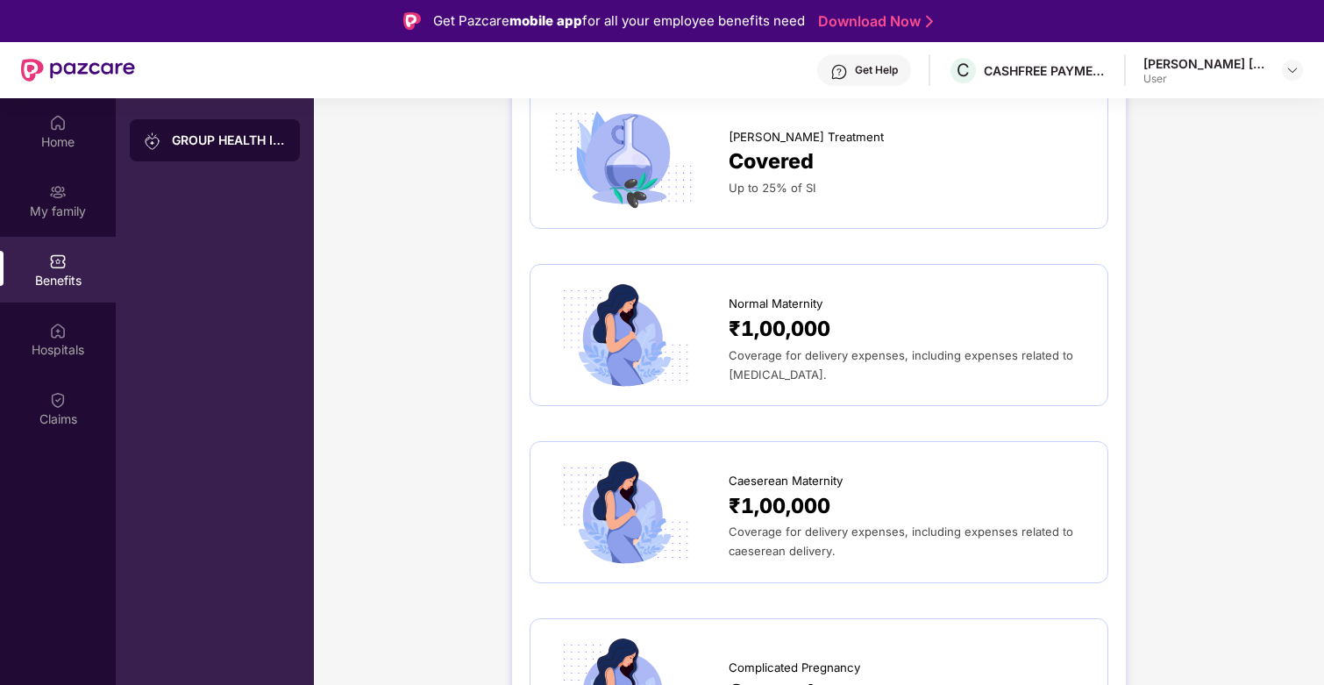
click at [778, 196] on div "Up to 25% of SI" at bounding box center [909, 187] width 361 height 19
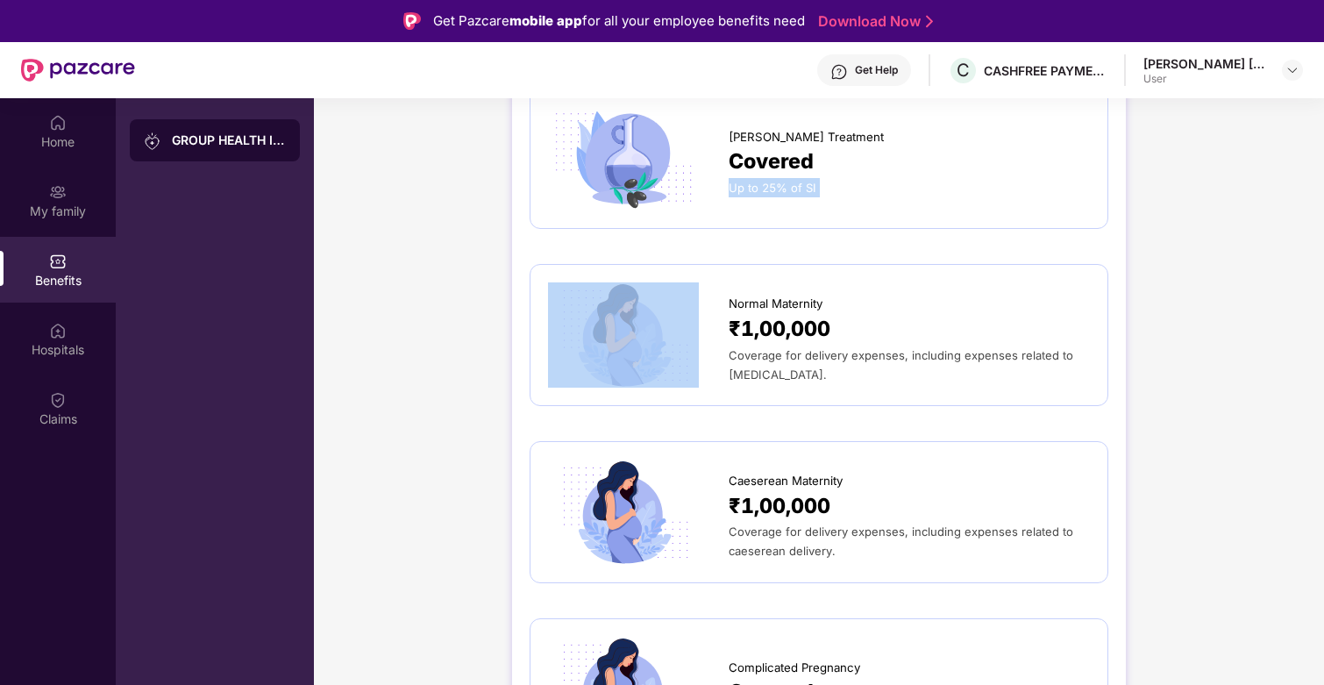
click at [778, 196] on div "Up to 25% of SI" at bounding box center [909, 187] width 361 height 19
click at [824, 352] on span "Coverage for delivery expenses, including expenses related to [MEDICAL_DATA]." at bounding box center [901, 364] width 345 height 33
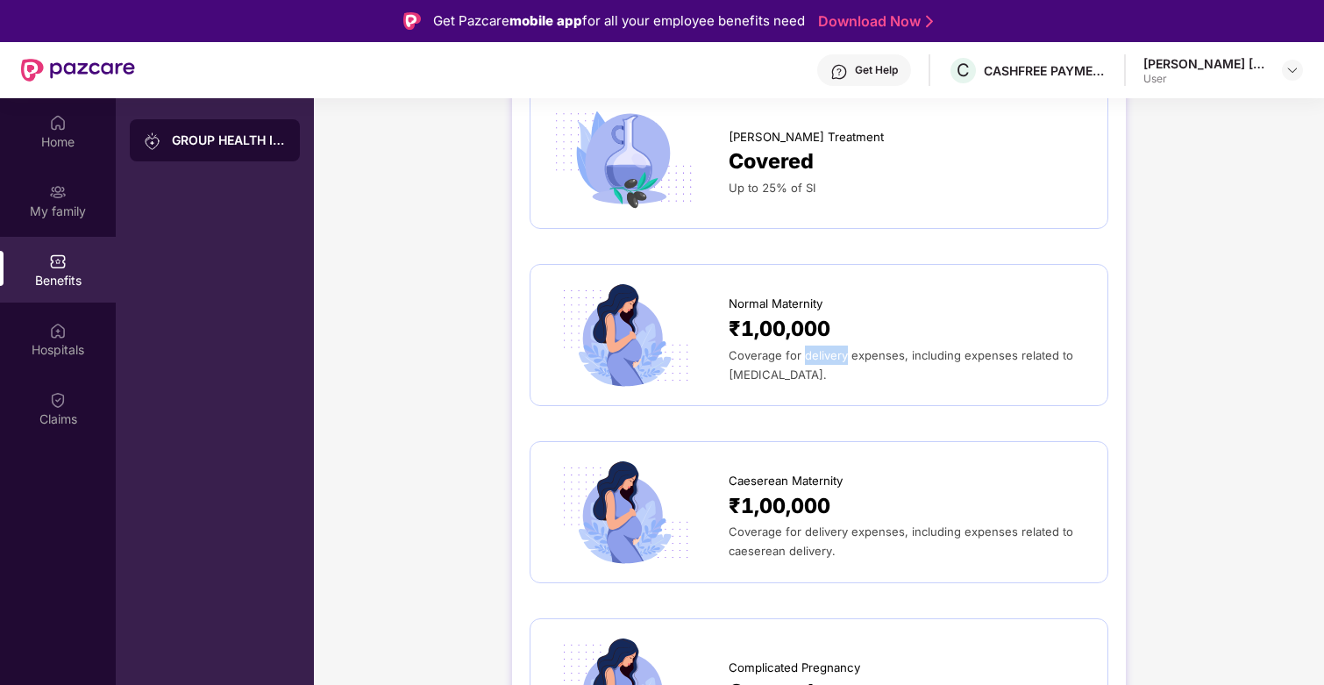
click at [824, 352] on span "Coverage for delivery expenses, including expenses related to [MEDICAL_DATA]." at bounding box center [901, 364] width 345 height 33
click at [878, 330] on div "₹1,00,000" at bounding box center [909, 329] width 361 height 32
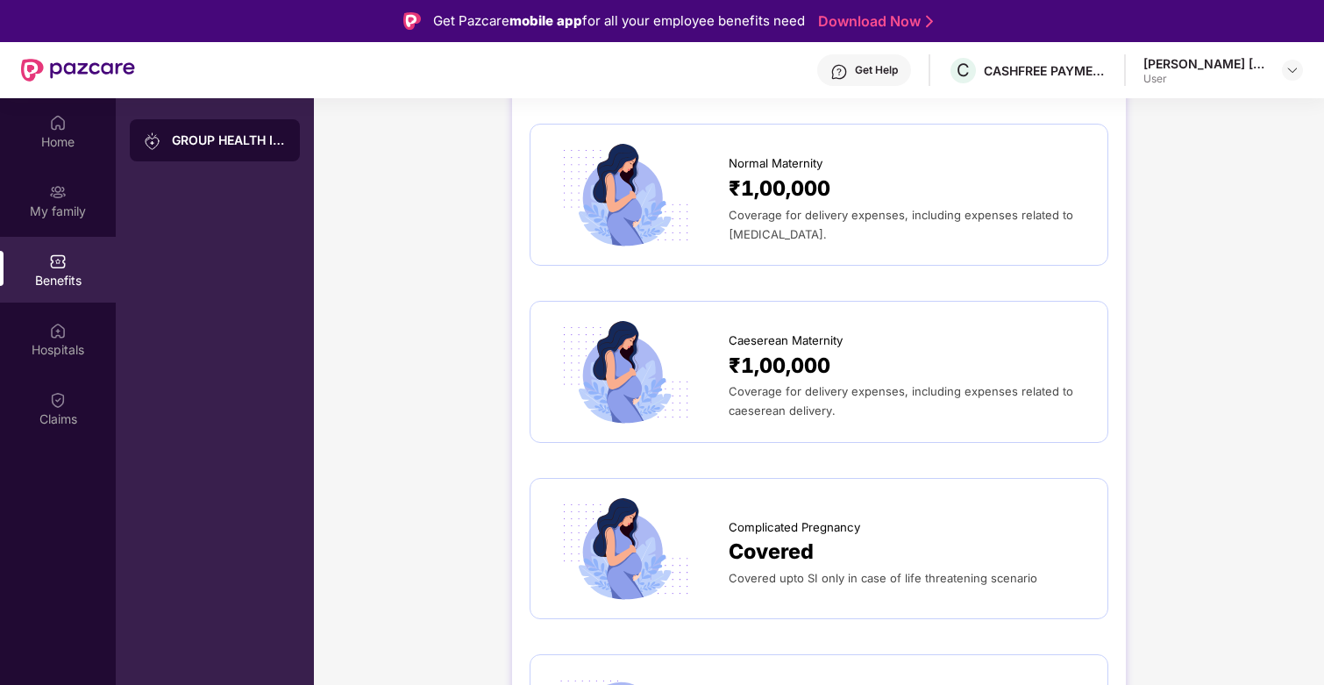
scroll to position [2008, 0]
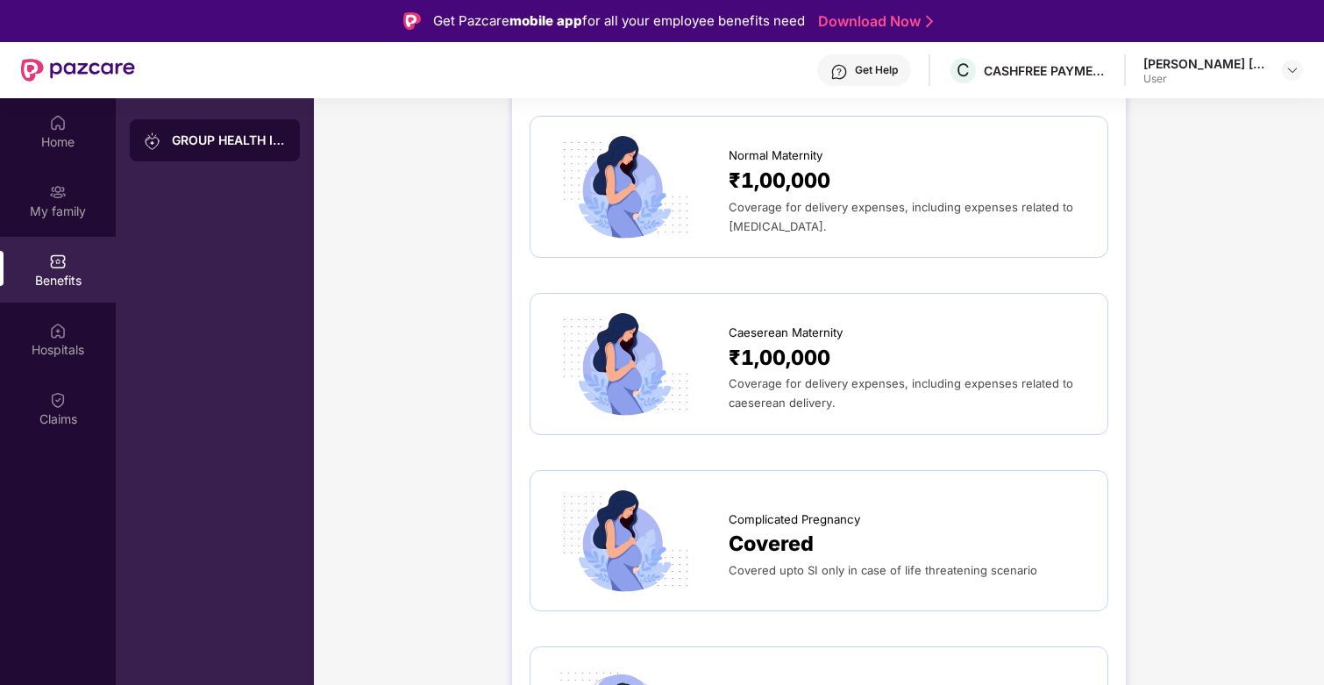
click at [859, 388] on span "Coverage for delivery expenses, including expenses related to caeserean deliver…" at bounding box center [901, 392] width 345 height 33
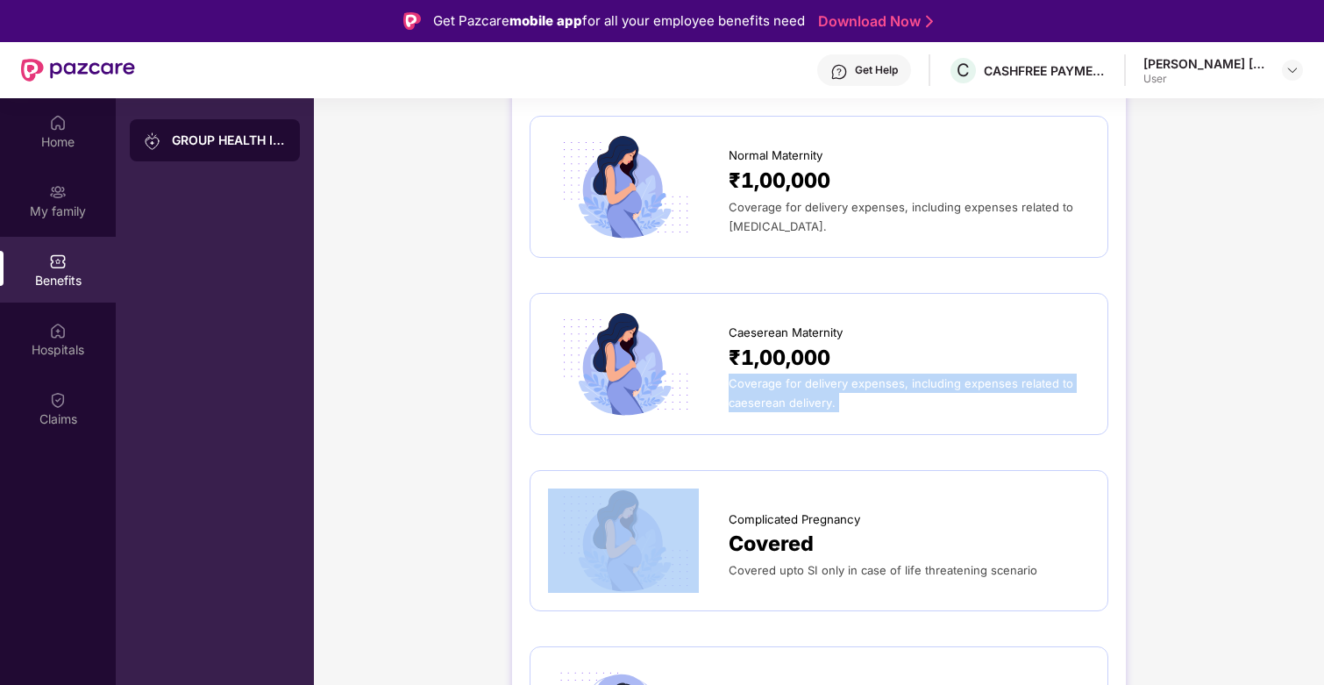
click at [859, 388] on span "Coverage for delivery expenses, including expenses related to caeserean deliver…" at bounding box center [901, 392] width 345 height 33
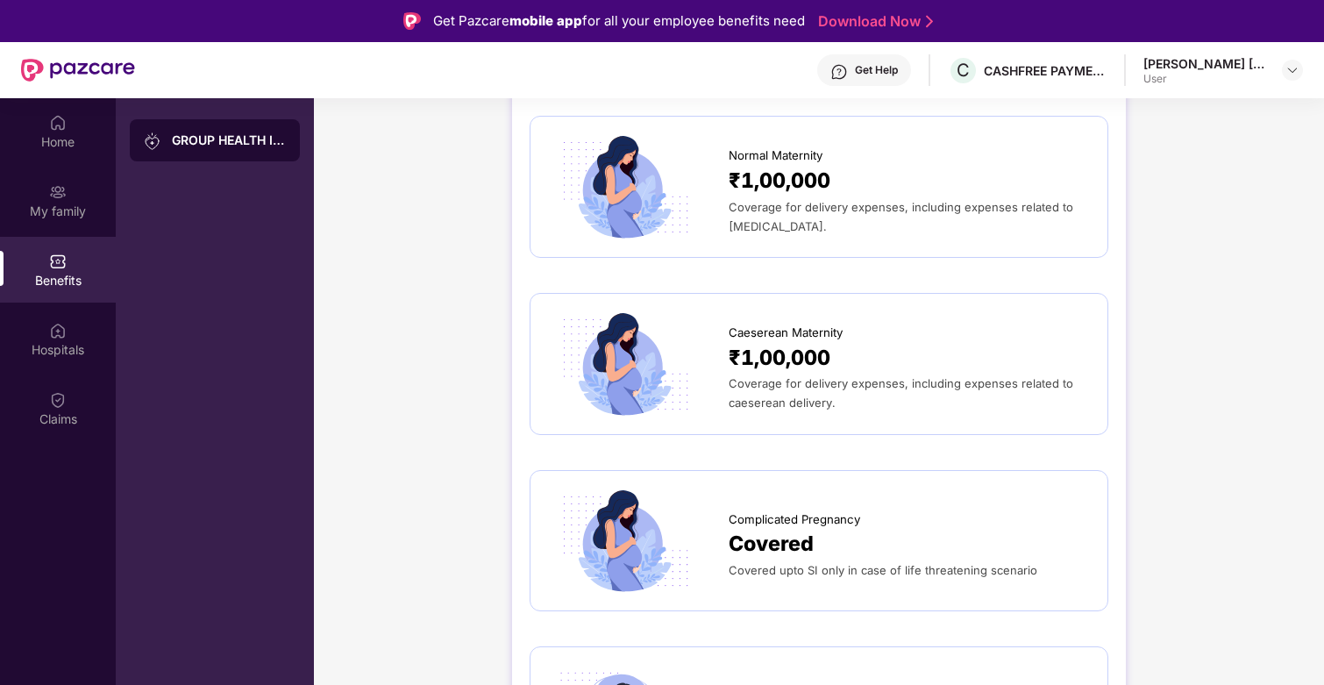
click at [859, 388] on span "Coverage for delivery expenses, including expenses related to caeserean deliver…" at bounding box center [901, 392] width 345 height 33
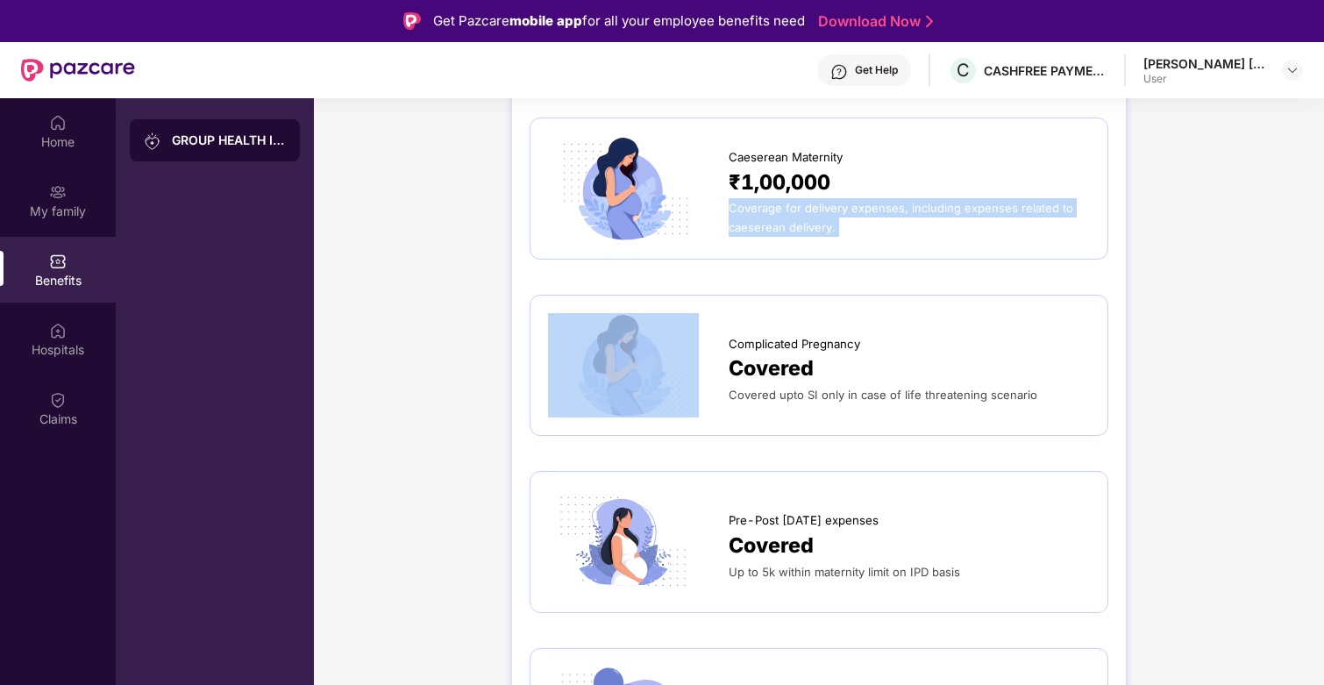
scroll to position [2194, 0]
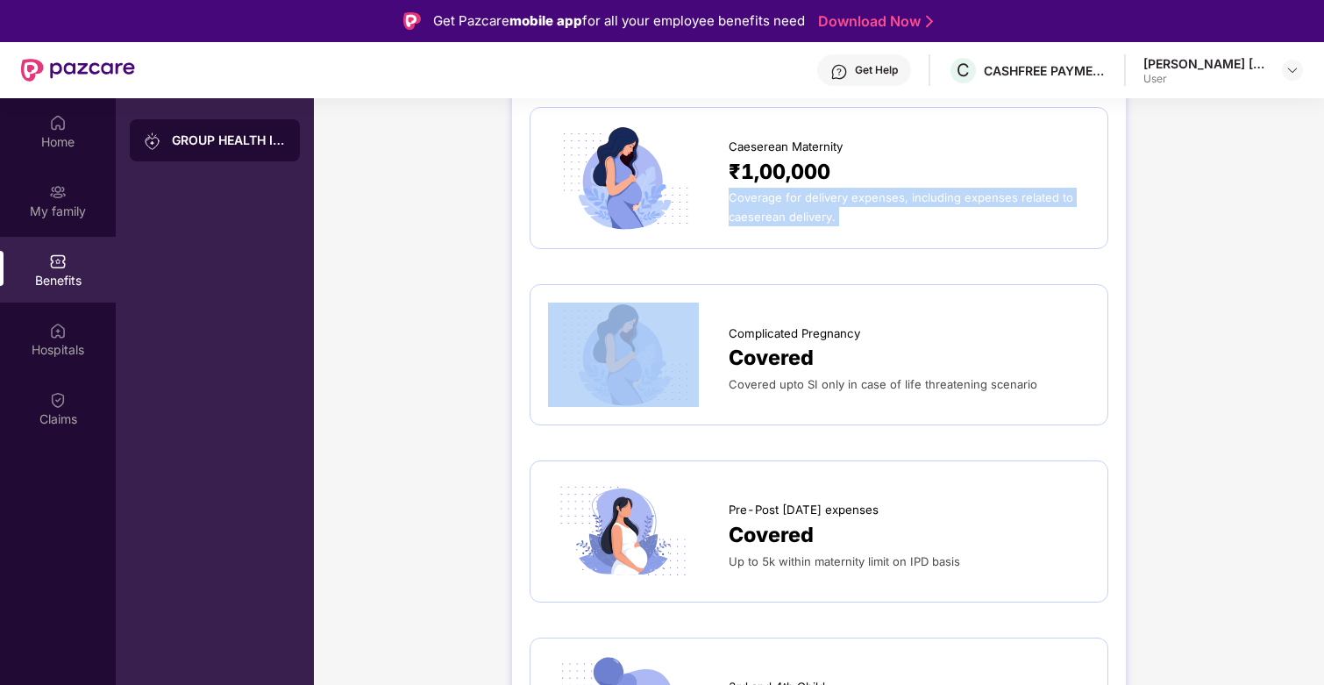
click at [859, 388] on span "Covered upto SI only in case of life threatening scenario" at bounding box center [883, 384] width 309 height 14
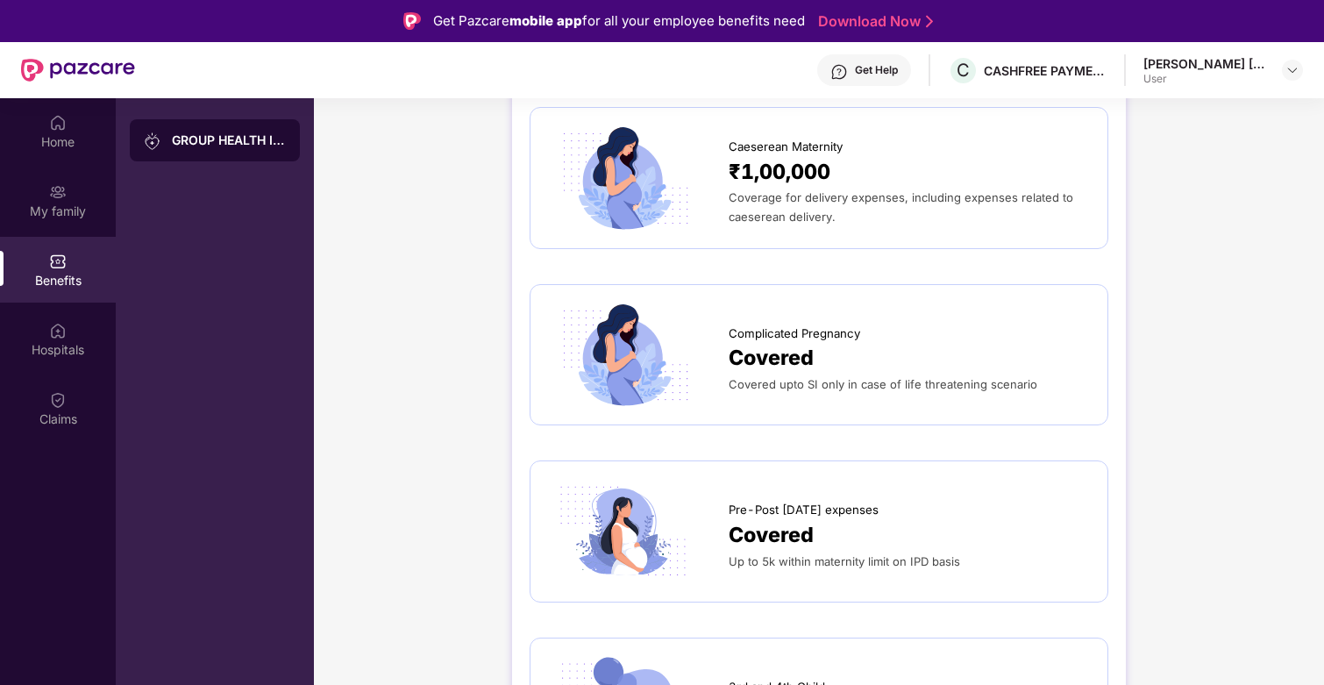
click at [859, 388] on span "Covered upto SI only in case of life threatening scenario" at bounding box center [883, 384] width 309 height 14
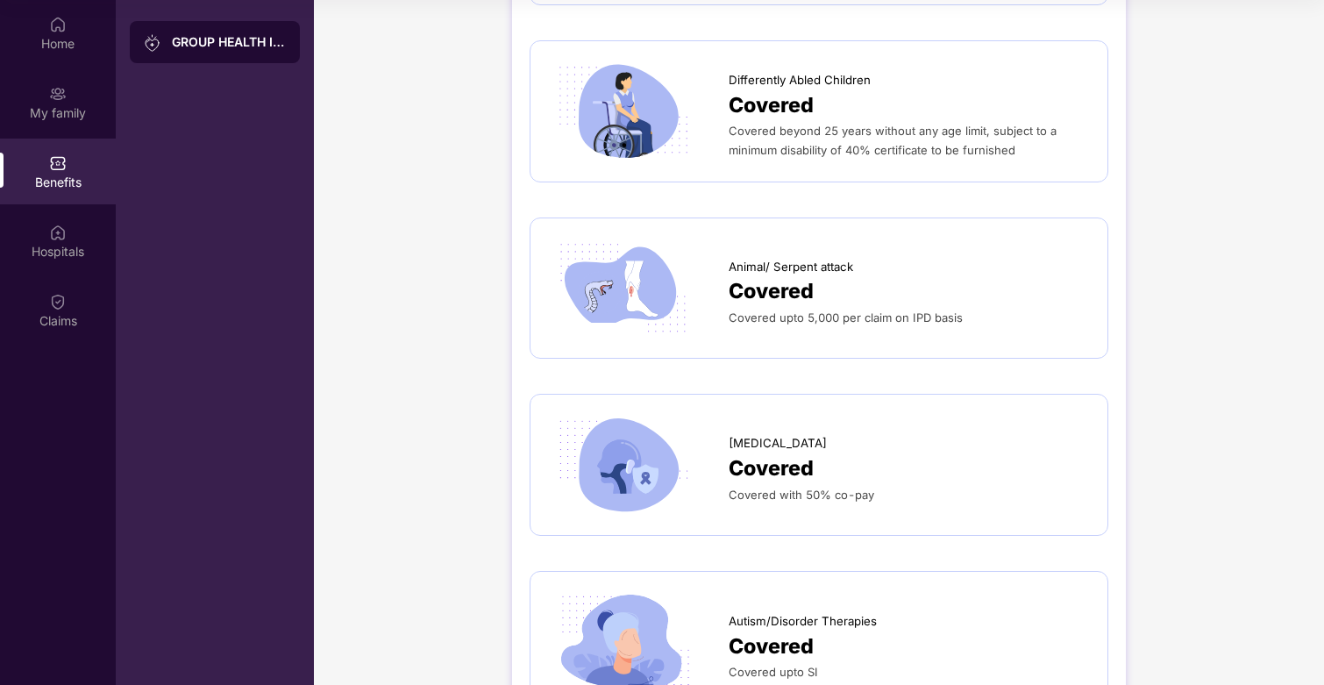
scroll to position [3856, 0]
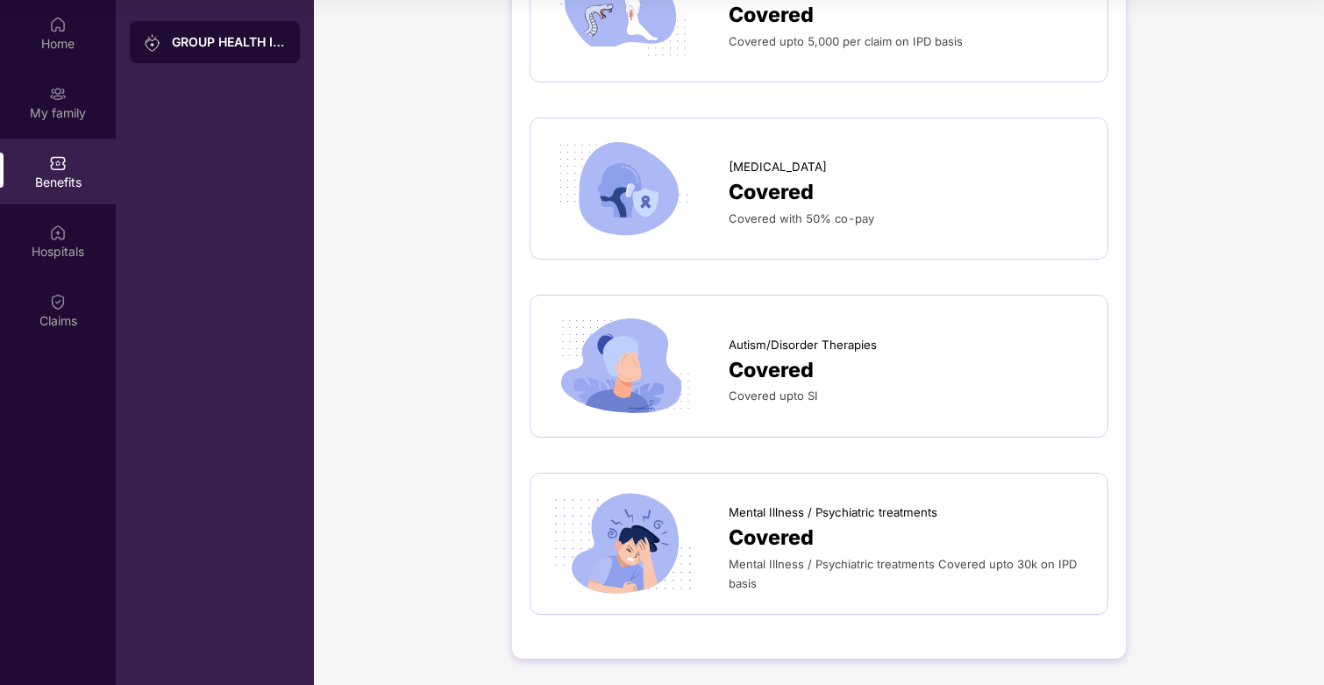
click at [828, 514] on span "Mental Illness / Psychiatric treatments" at bounding box center [833, 512] width 209 height 18
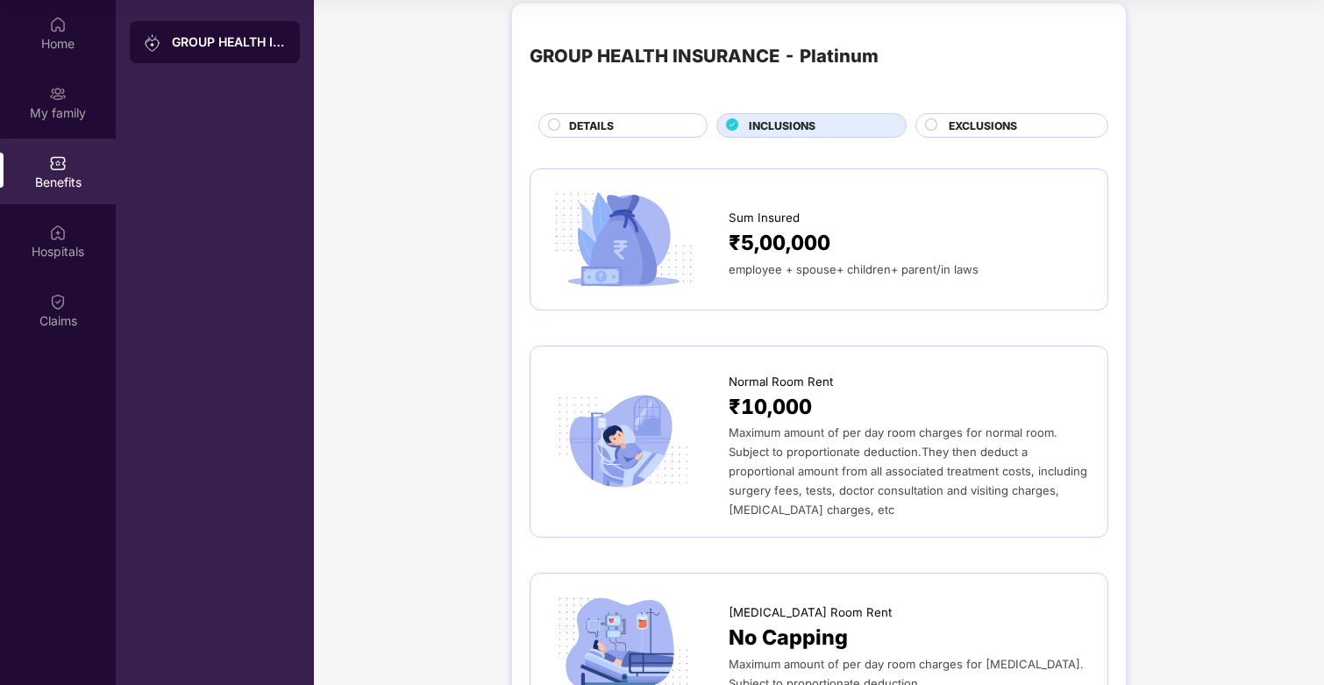
scroll to position [0, 0]
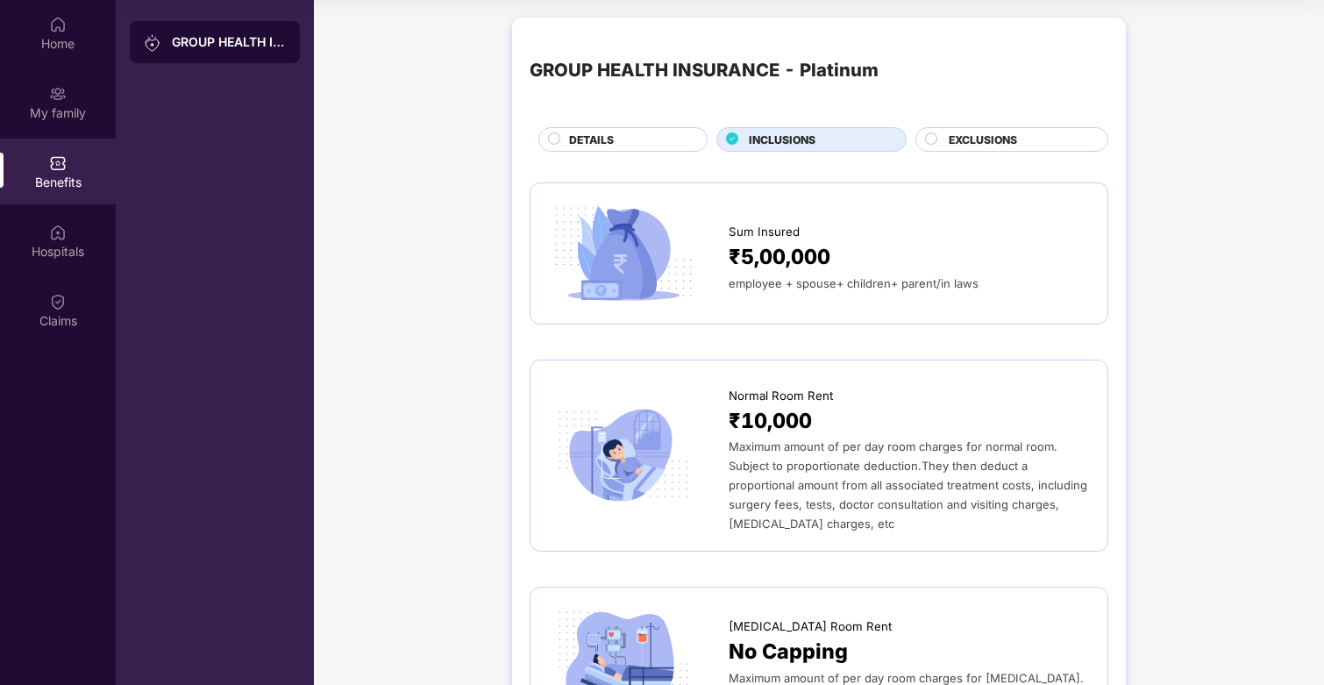
click at [891, 210] on div "Sum Insured ₹5,00,000 employee + spouse+ children+ parent/in laws" at bounding box center [819, 253] width 542 height 105
click at [82, 110] on div "My family" at bounding box center [58, 113] width 116 height 18
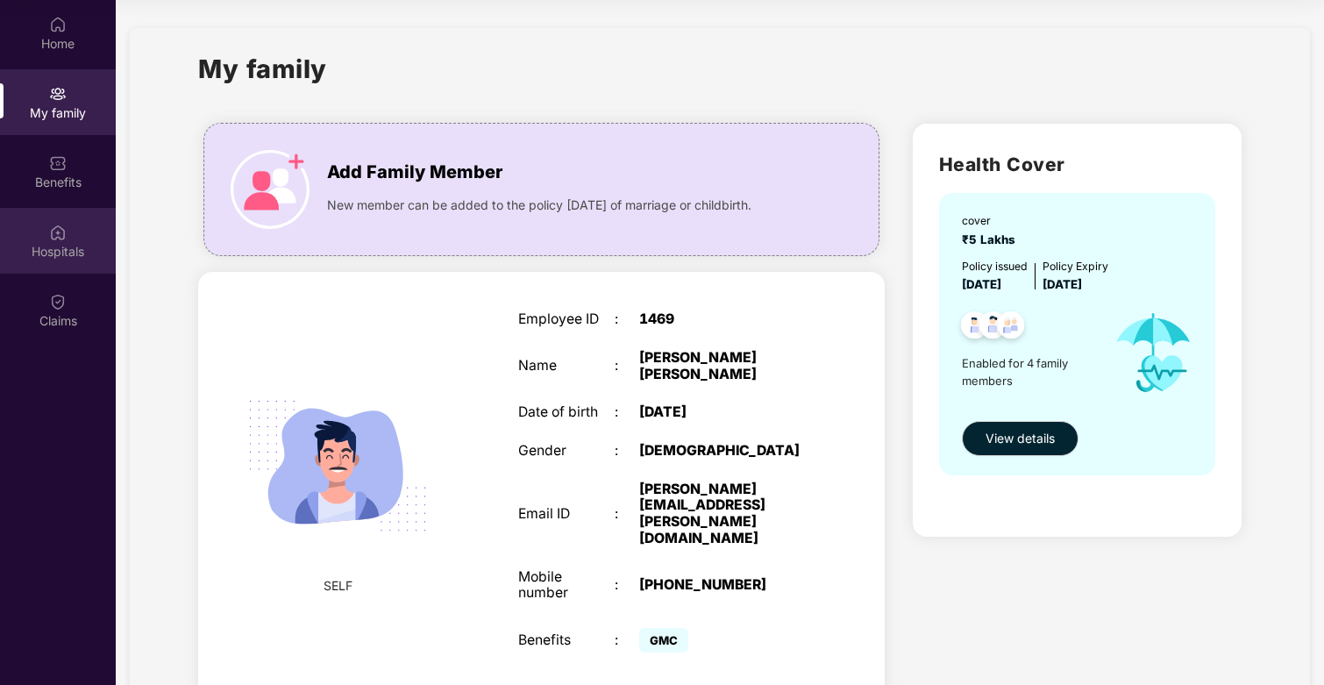
click at [72, 243] on div "Hospitals" at bounding box center [58, 252] width 116 height 18
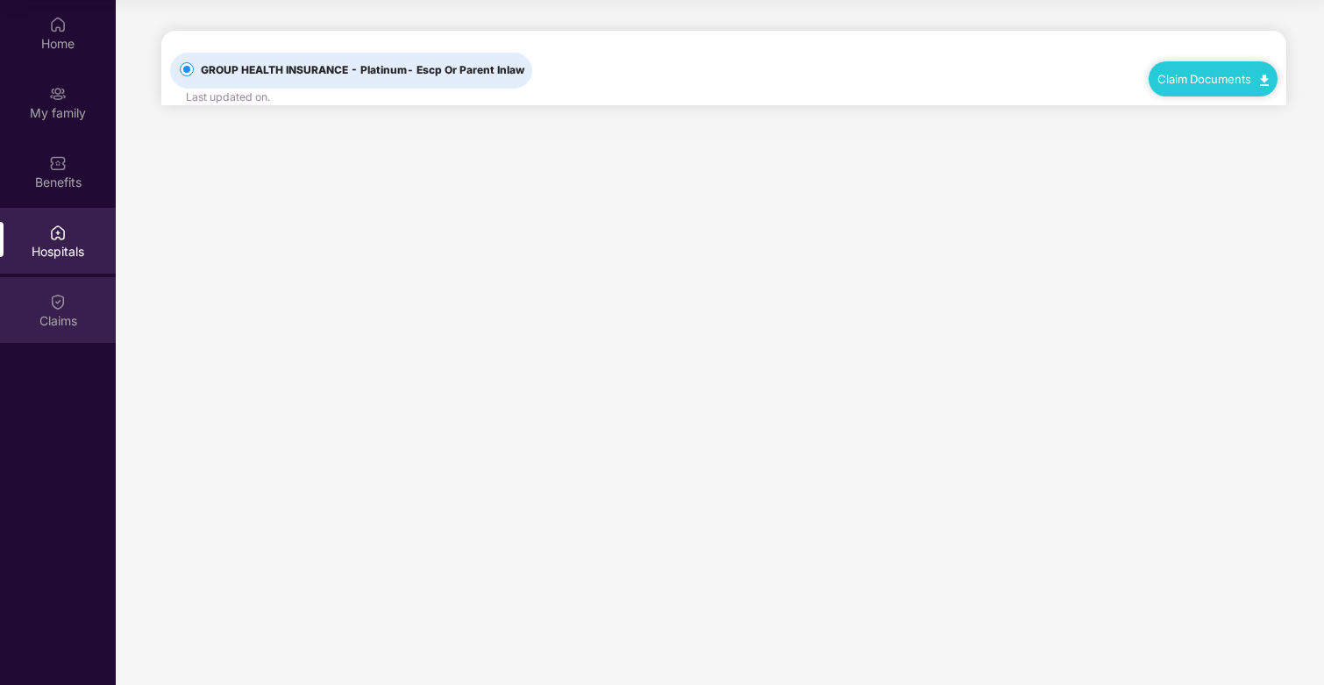
click at [26, 312] on div "Claims" at bounding box center [58, 321] width 116 height 18
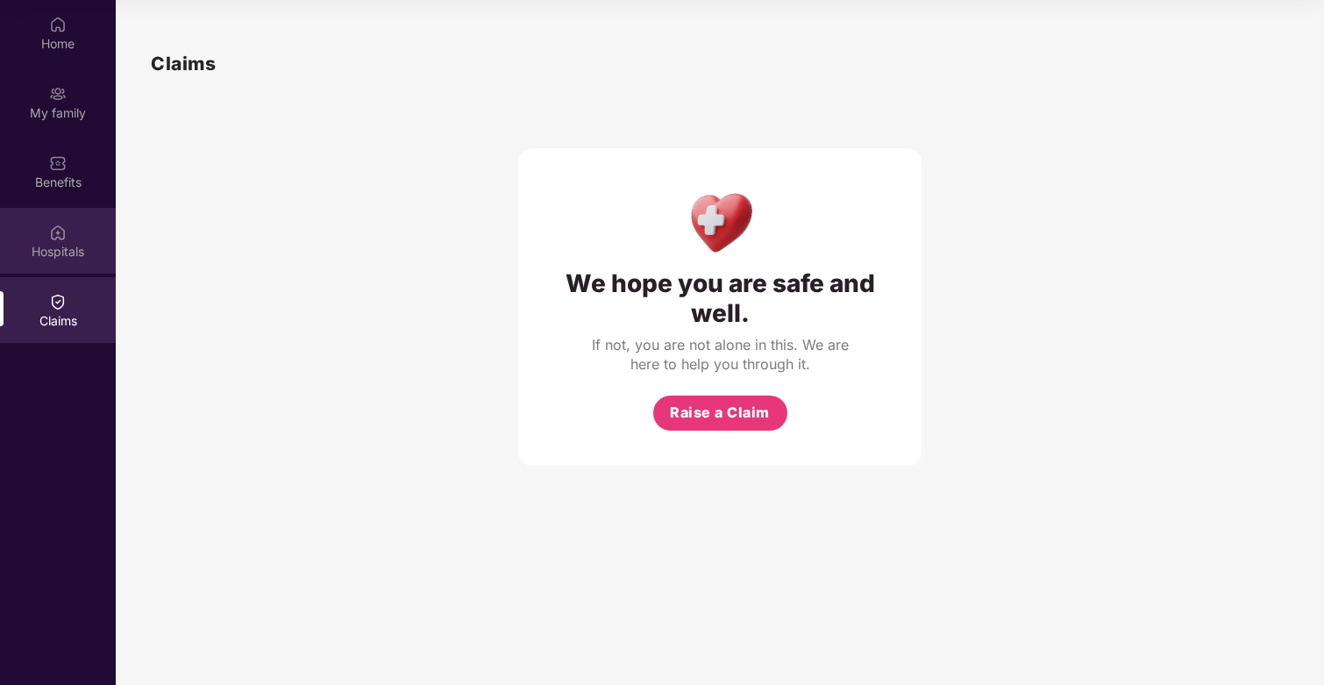
click at [48, 256] on div "Hospitals" at bounding box center [58, 252] width 116 height 18
